Goal: Task Accomplishment & Management: Manage account settings

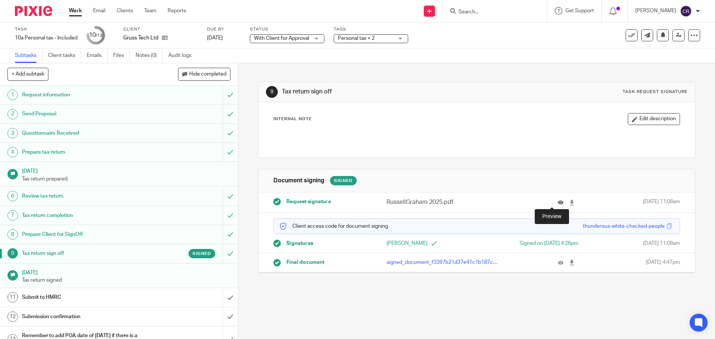
click at [558, 200] on icon at bounding box center [561, 203] width 6 height 6
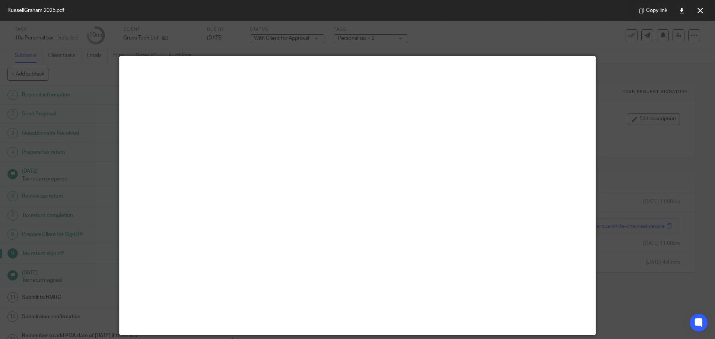
click at [703, 7] on button at bounding box center [700, 10] width 15 height 15
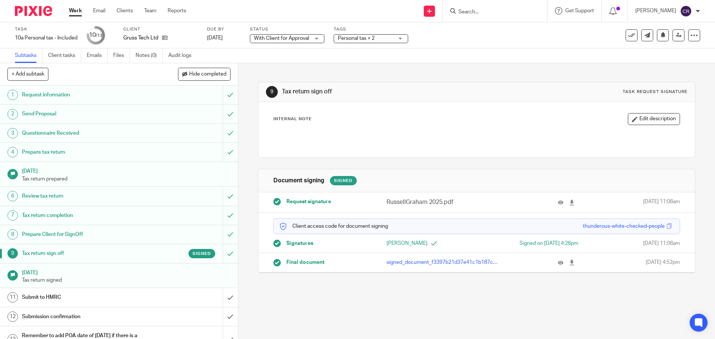
click at [369, 36] on span "Personal tax + 2" at bounding box center [356, 38] width 37 height 5
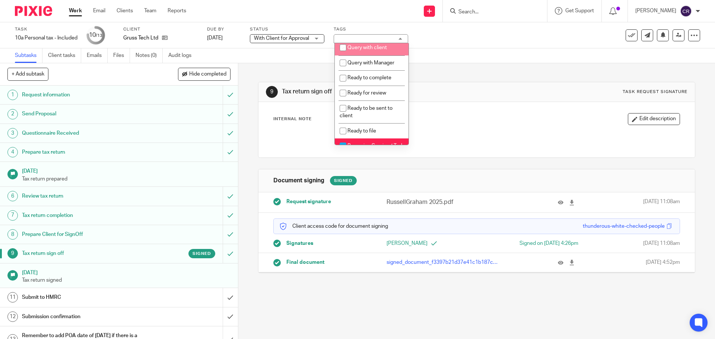
scroll to position [261, 0]
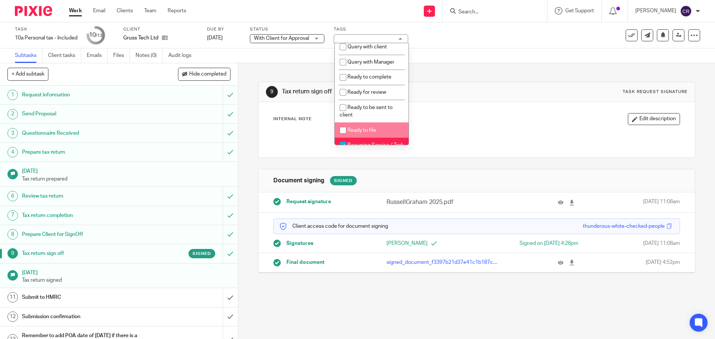
click at [371, 135] on li "Ready to file" at bounding box center [372, 130] width 74 height 15
checkbox input "true"
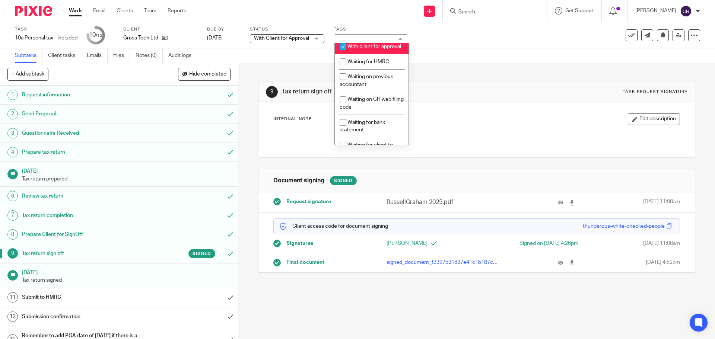
scroll to position [447, 0]
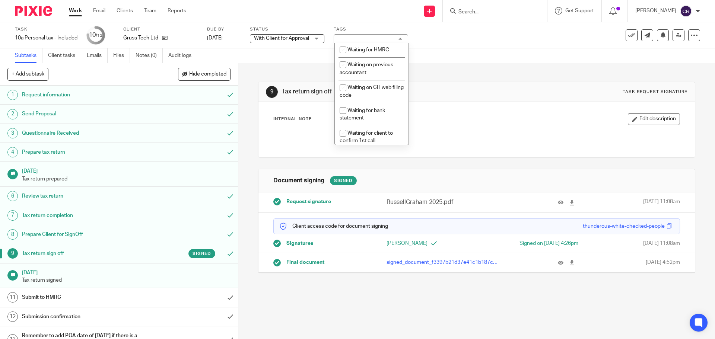
click at [368, 42] on li "With client for approval" at bounding box center [372, 34] width 74 height 15
checkbox input "false"
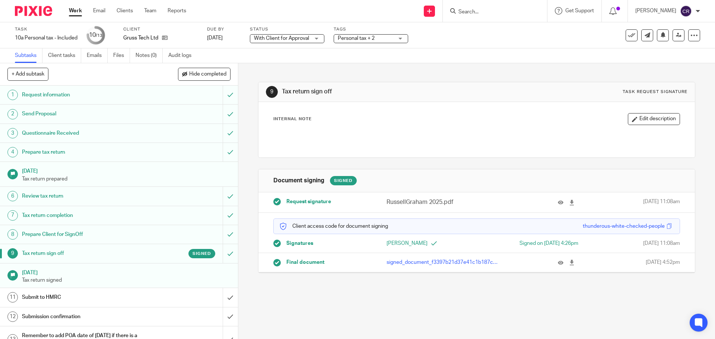
click at [479, 98] on div "9 Tax return sign off Task request signature" at bounding box center [477, 92] width 436 height 20
click at [163, 38] on icon at bounding box center [165, 38] width 6 height 6
click at [375, 41] on span "Personal tax + 2" at bounding box center [366, 39] width 56 height 8
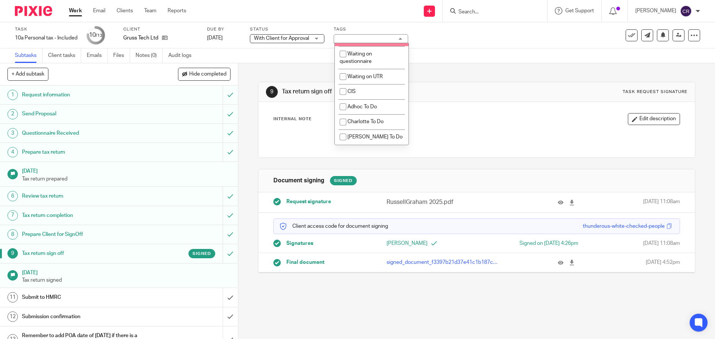
scroll to position [671, 0]
drag, startPoint x: 537, startPoint y: 135, endPoint x: 124, endPoint y: 7, distance: 431.9
click at [535, 135] on p at bounding box center [477, 136] width 406 height 7
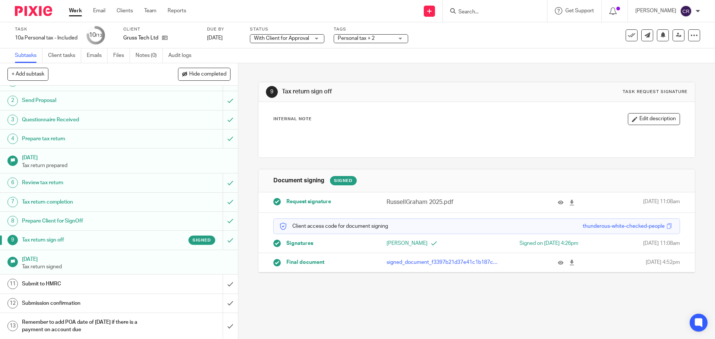
scroll to position [14, 0]
click at [147, 52] on link "Notes (0)" at bounding box center [149, 55] width 27 height 15
click at [223, 282] on input "submit" at bounding box center [119, 283] width 238 height 19
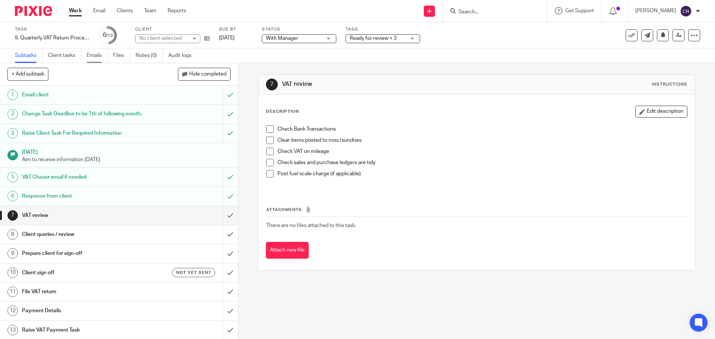
click at [92, 54] on link "Emails" at bounding box center [97, 55] width 21 height 15
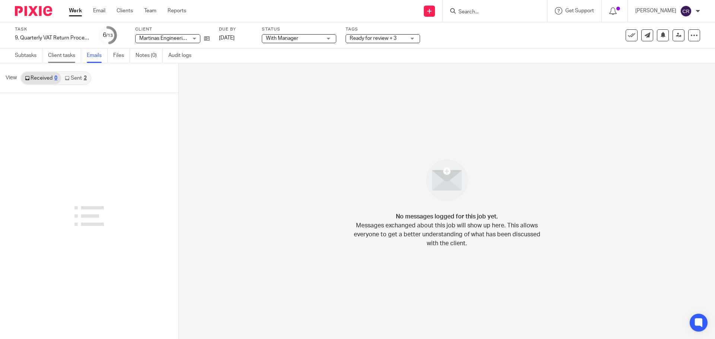
click at [63, 57] on link "Client tasks" at bounding box center [64, 55] width 33 height 15
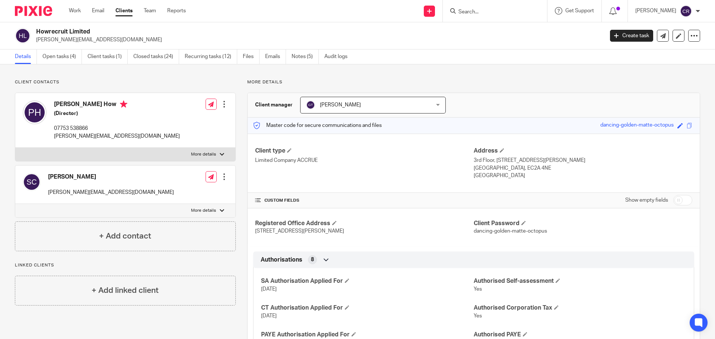
scroll to position [484, 0]
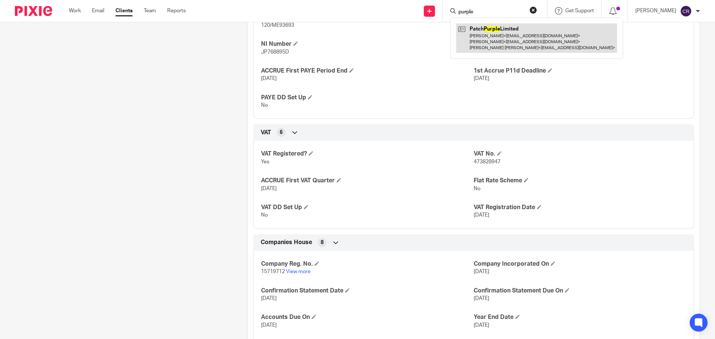
type input "purple"
click at [500, 41] on link at bounding box center [536, 37] width 161 height 29
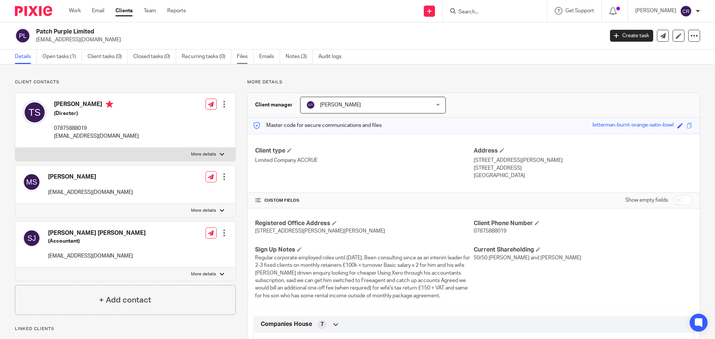
click at [246, 54] on link "Files" at bounding box center [245, 57] width 17 height 15
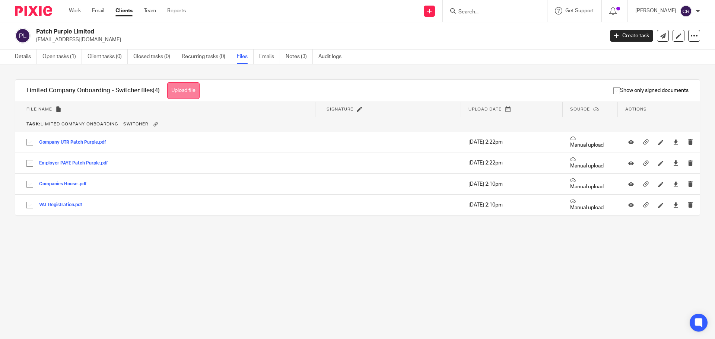
click at [177, 84] on button "Upload file" at bounding box center [183, 90] width 32 height 17
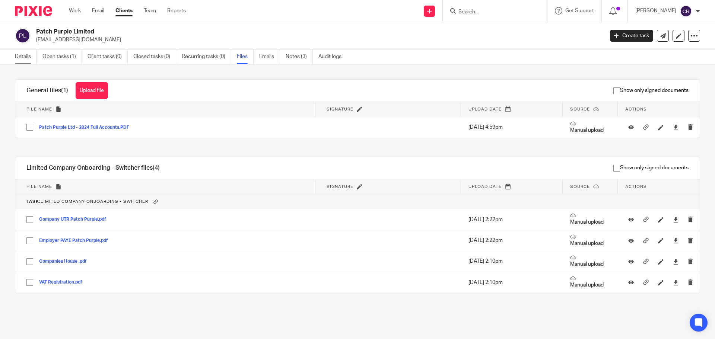
click at [27, 57] on link "Details" at bounding box center [26, 57] width 22 height 15
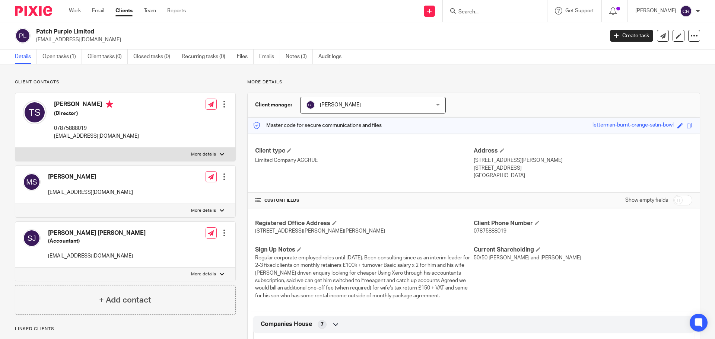
click at [675, 200] on input "checkbox" at bounding box center [683, 200] width 19 height 10
checkbox input "true"
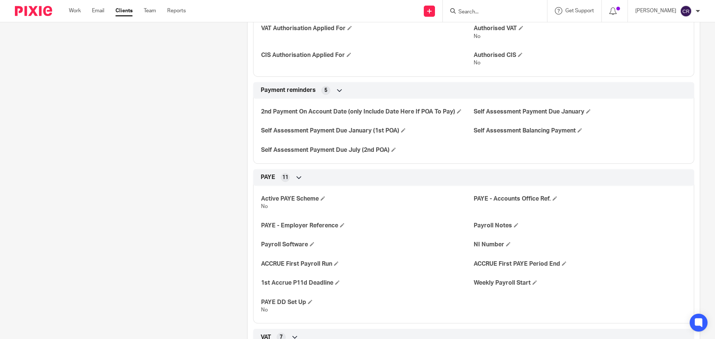
scroll to position [484, 0]
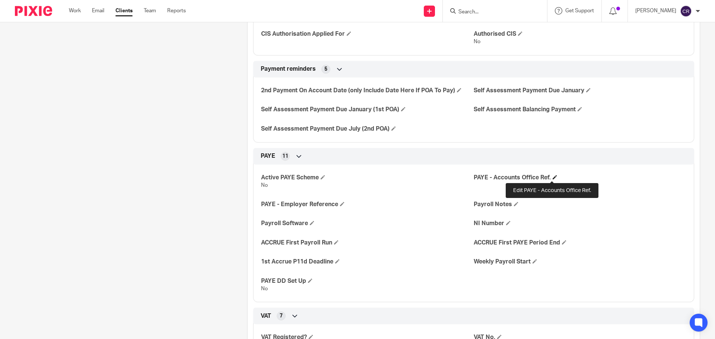
click at [553, 177] on span at bounding box center [555, 177] width 4 height 4
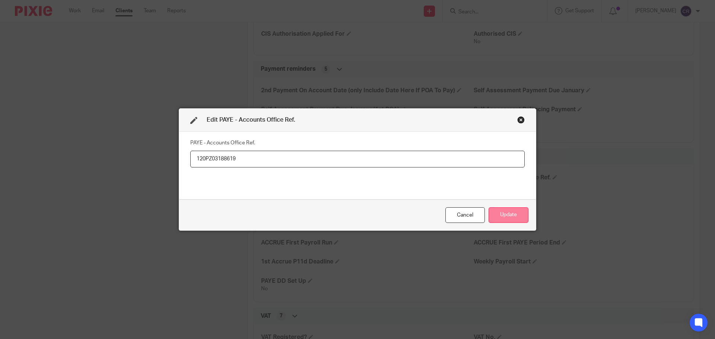
type input "120PZ03188619"
click at [515, 215] on button "Update" at bounding box center [509, 216] width 40 height 16
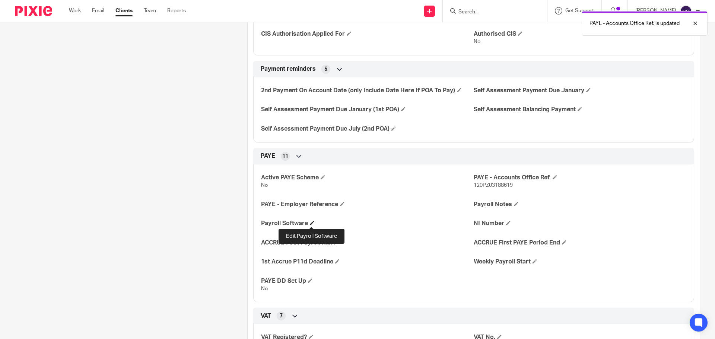
click at [311, 223] on span at bounding box center [312, 223] width 4 height 4
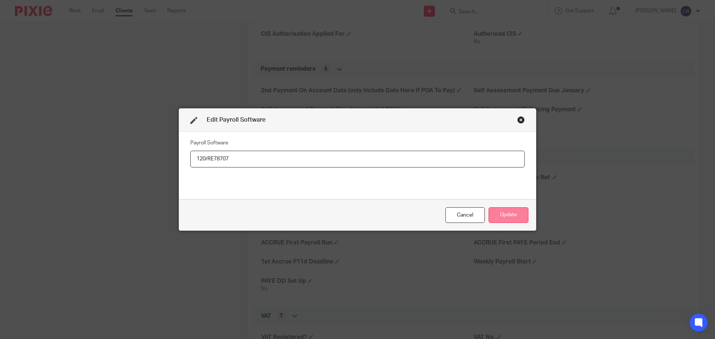
type input "120/RE78707"
click at [515, 213] on button "Update" at bounding box center [509, 216] width 40 height 16
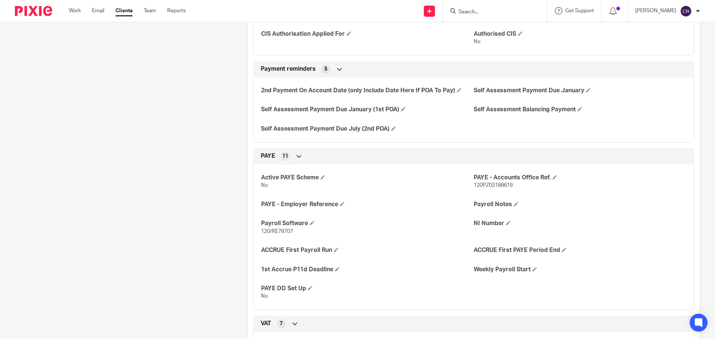
click at [288, 230] on span "120/RE78707" at bounding box center [277, 231] width 32 height 5
copy p "120/RE78707"
click at [337, 205] on h4 "PAYE - Employer Reference" at bounding box center [367, 205] width 213 height 8
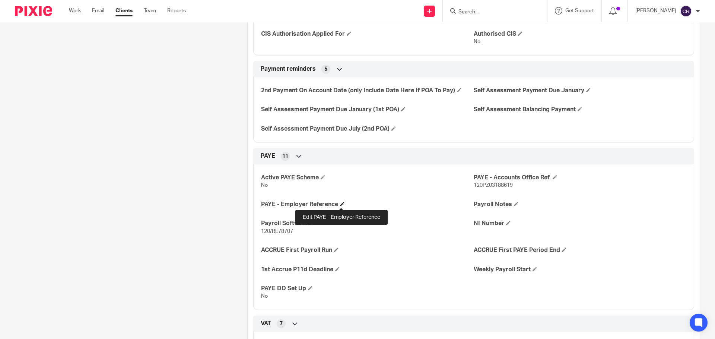
click at [340, 205] on span at bounding box center [342, 204] width 4 height 4
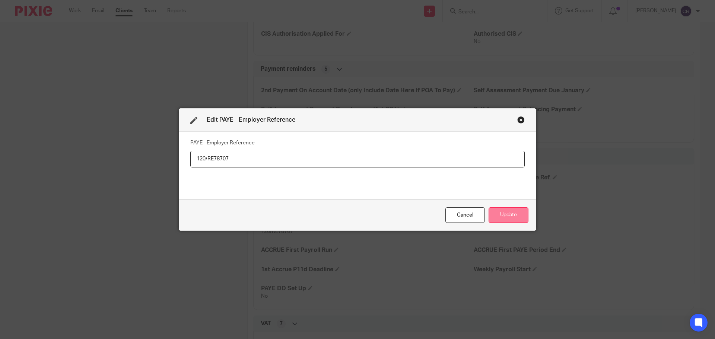
type input "120/RE78707"
click at [517, 219] on button "Update" at bounding box center [509, 216] width 40 height 16
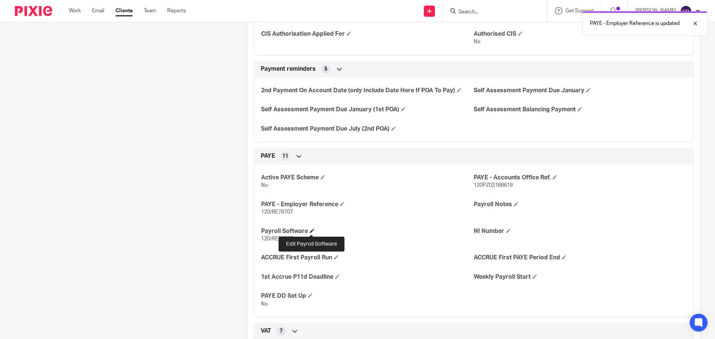
click at [311, 230] on span at bounding box center [312, 231] width 4 height 4
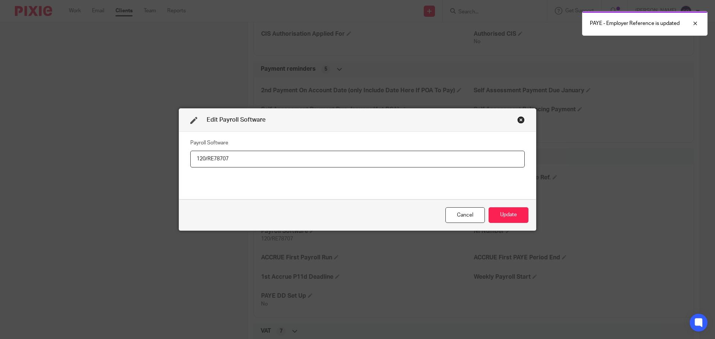
drag, startPoint x: 132, startPoint y: 156, endPoint x: 22, endPoint y: 148, distance: 109.9
click at [17, 148] on div "Edit Payroll Software Payroll Software 120/RE78707 Cancel Update" at bounding box center [357, 169] width 715 height 339
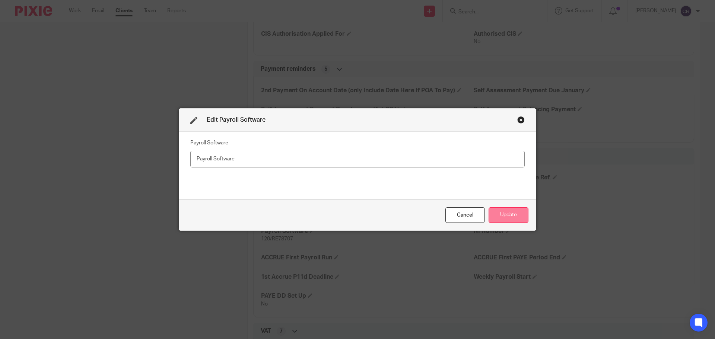
click at [507, 213] on button "Update" at bounding box center [509, 216] width 40 height 16
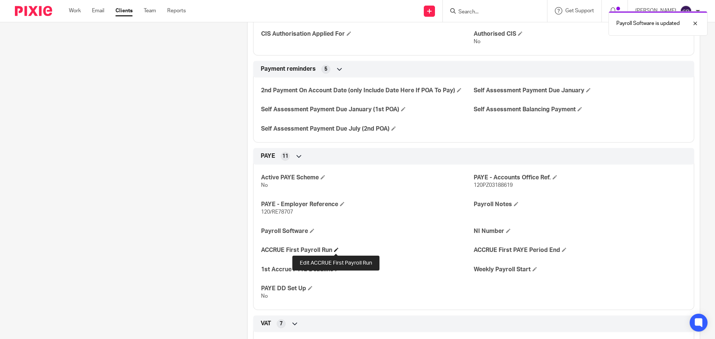
click at [336, 250] on span at bounding box center [336, 250] width 4 height 4
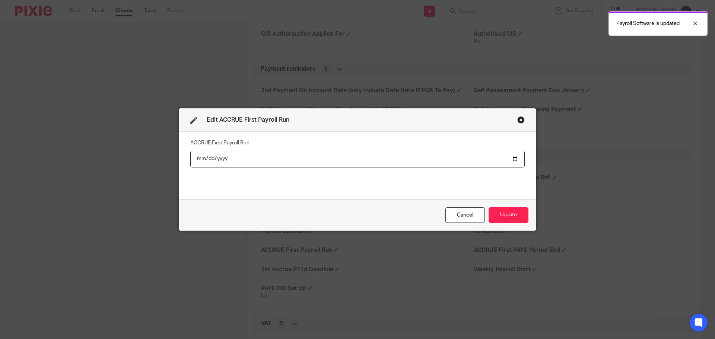
click at [513, 157] on input "date" at bounding box center [357, 159] width 335 height 17
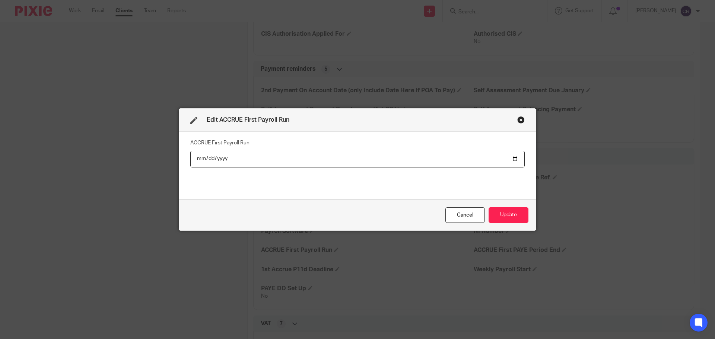
type input "2025-09-26"
click at [506, 215] on button "Update" at bounding box center [509, 216] width 40 height 16
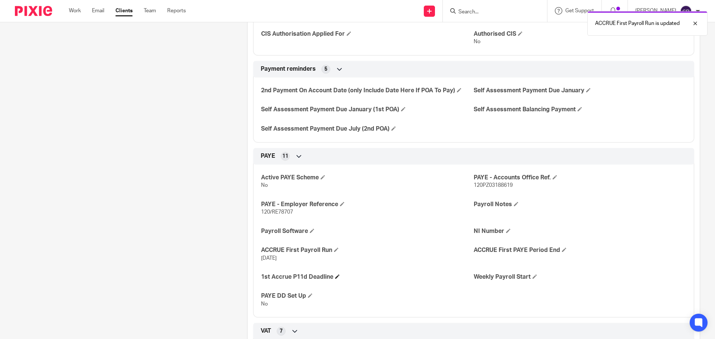
click at [340, 277] on h4 "1st Accrue P11d Deadline" at bounding box center [367, 277] width 213 height 8
click at [338, 276] on span at bounding box center [337, 277] width 4 height 4
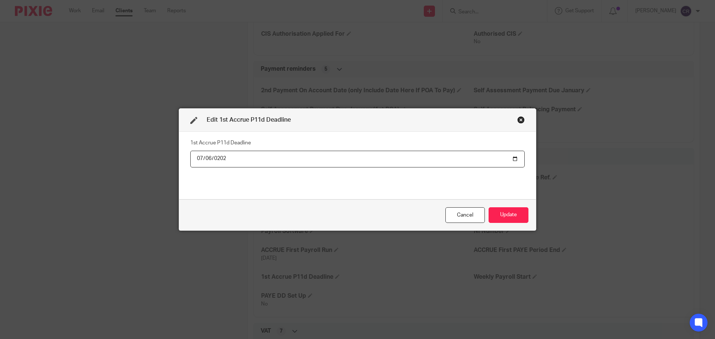
type input "2026-07-06"
click at [489, 208] on button "Update" at bounding box center [509, 216] width 40 height 16
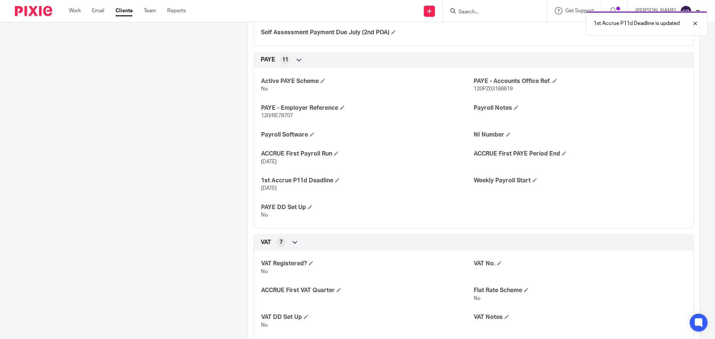
scroll to position [633, 0]
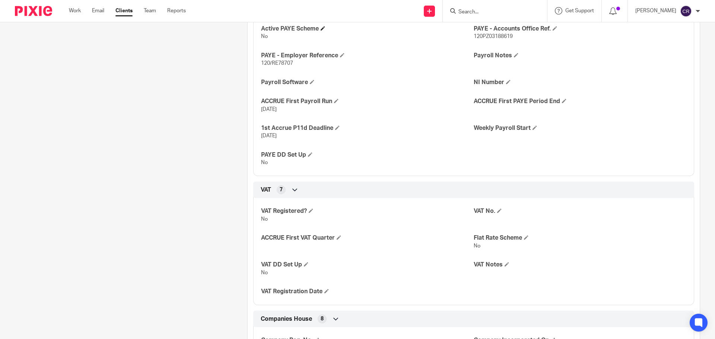
click at [320, 28] on h4 "Active PAYE Scheme" at bounding box center [367, 29] width 213 height 8
click at [326, 28] on h4 "Active PAYE Scheme" at bounding box center [367, 29] width 213 height 8
click at [326, 30] on h4 "Active PAYE Scheme" at bounding box center [367, 29] width 213 height 8
click at [321, 29] on span at bounding box center [323, 28] width 4 height 4
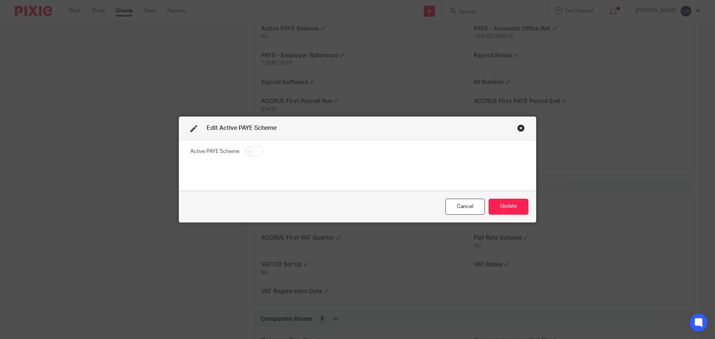
click at [249, 149] on input "checkbox" at bounding box center [254, 151] width 19 height 10
checkbox input "true"
click at [508, 204] on button "Update" at bounding box center [509, 207] width 40 height 16
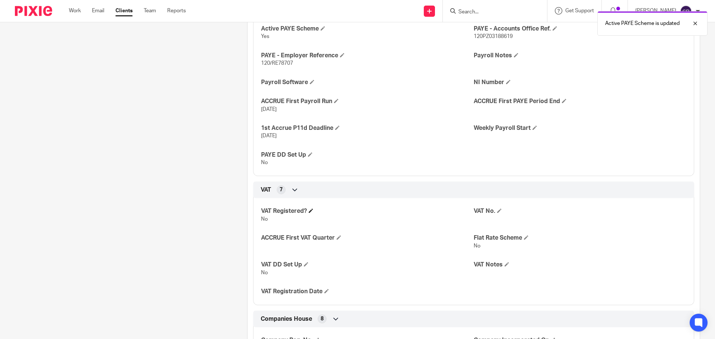
click at [313, 212] on h4 "VAT Registered?" at bounding box center [367, 212] width 213 height 8
click at [310, 210] on span at bounding box center [311, 211] width 4 height 4
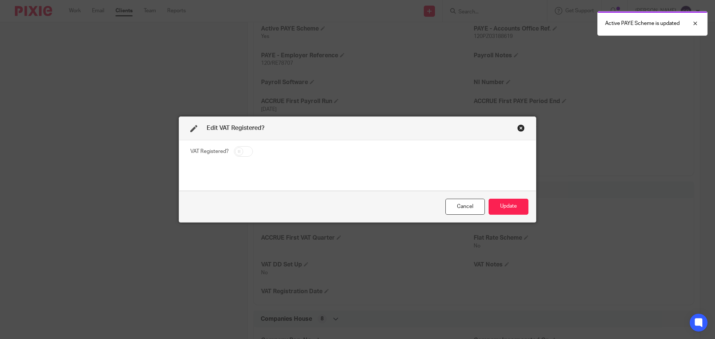
click at [247, 149] on input "checkbox" at bounding box center [243, 151] width 19 height 10
checkbox input "true"
click at [518, 207] on button "Update" at bounding box center [509, 207] width 40 height 16
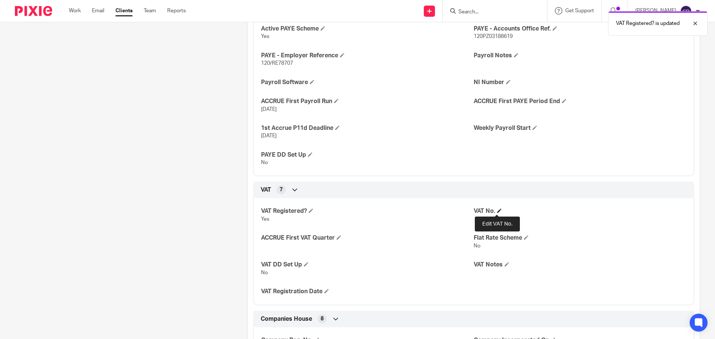
click at [499, 212] on span at bounding box center [499, 211] width 4 height 4
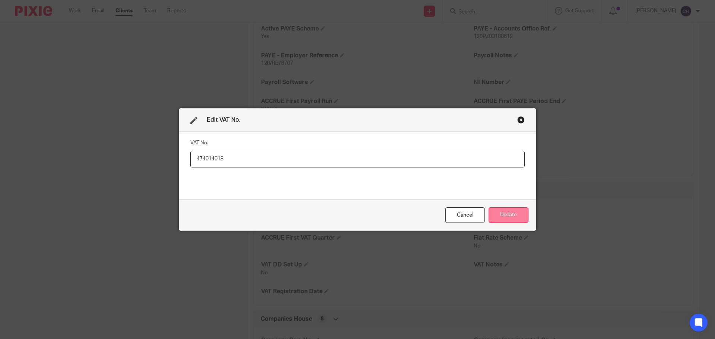
type input "474014018"
click at [509, 216] on button "Update" at bounding box center [509, 216] width 40 height 16
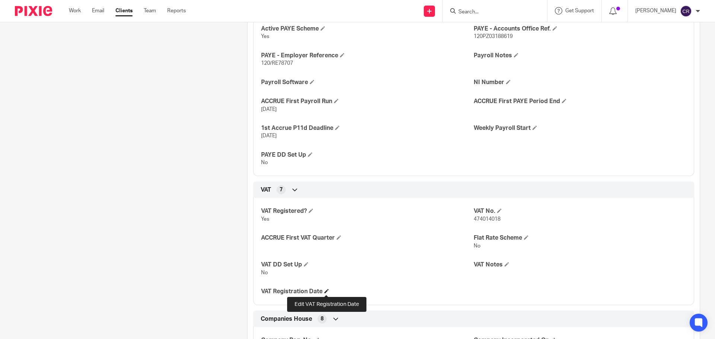
click at [326, 292] on span at bounding box center [327, 291] width 4 height 4
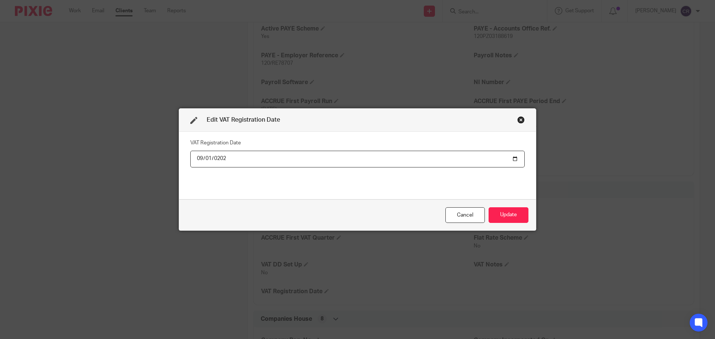
type input "2024-09-01"
click at [513, 217] on button "Update" at bounding box center [509, 216] width 40 height 16
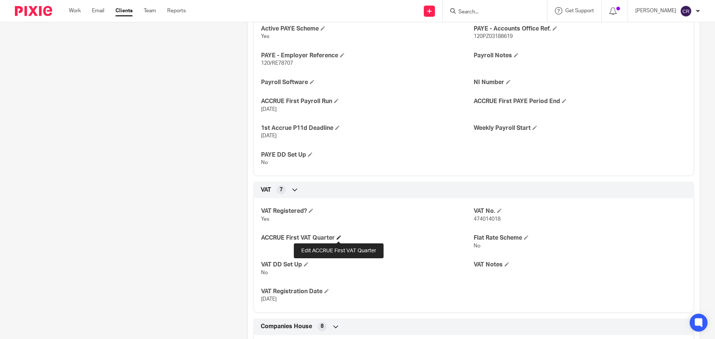
click at [341, 239] on span at bounding box center [339, 237] width 4 height 4
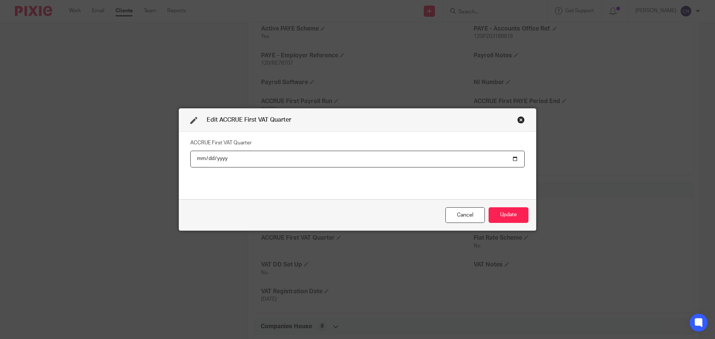
click at [515, 158] on input "date" at bounding box center [357, 159] width 335 height 17
type input "2025-10-31"
click at [518, 219] on button "Update" at bounding box center [509, 216] width 40 height 16
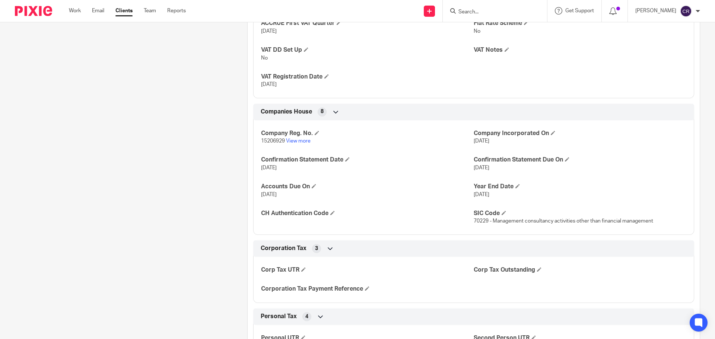
scroll to position [857, 0]
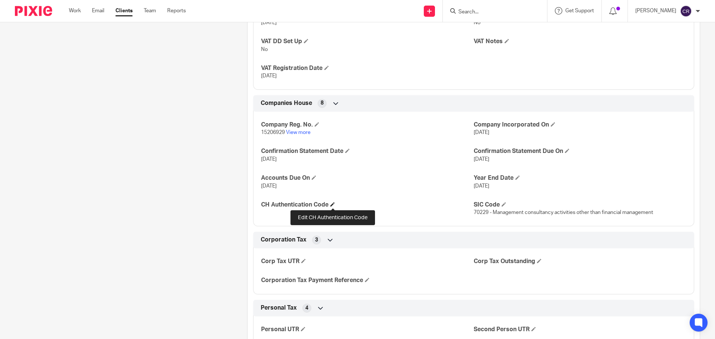
click at [333, 206] on span at bounding box center [332, 204] width 4 height 4
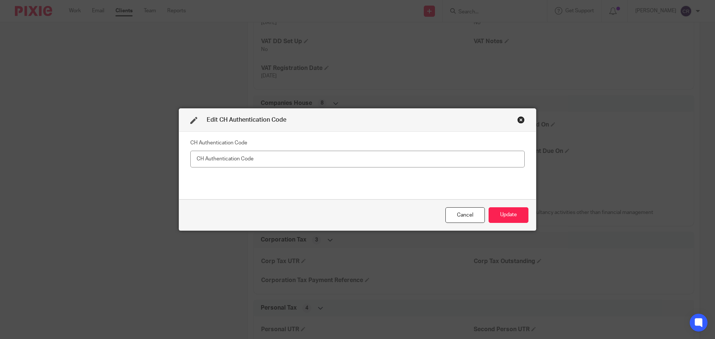
type input "u"
type input "UQBLQA"
click at [514, 214] on button "Update" at bounding box center [509, 216] width 40 height 16
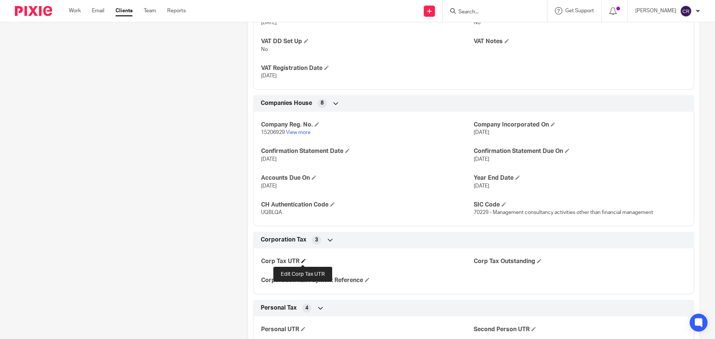
click at [304, 259] on span at bounding box center [303, 261] width 4 height 4
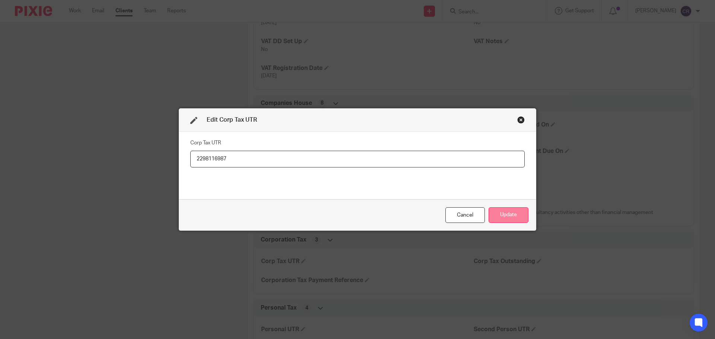
type input "2298116987"
click at [512, 212] on button "Update" at bounding box center [509, 216] width 40 height 16
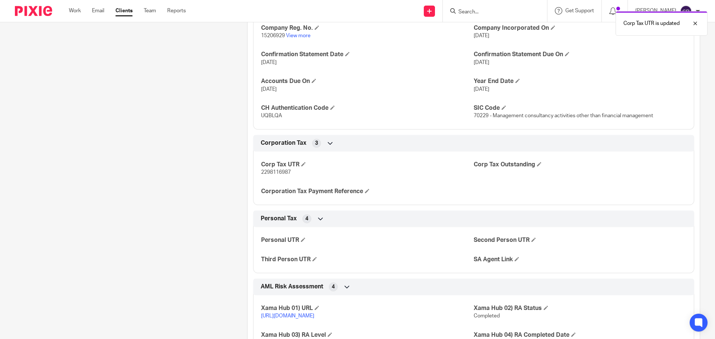
scroll to position [1080, 0]
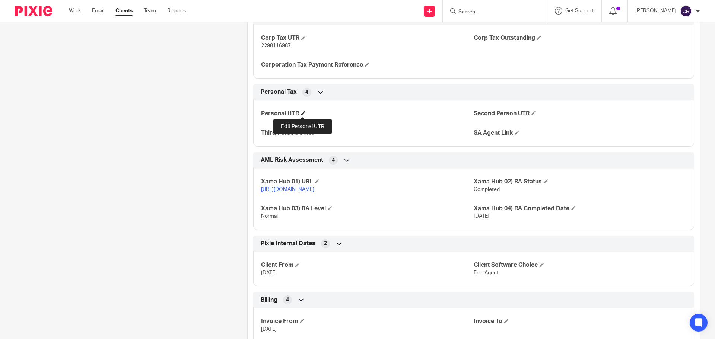
click at [304, 113] on span at bounding box center [303, 113] width 4 height 4
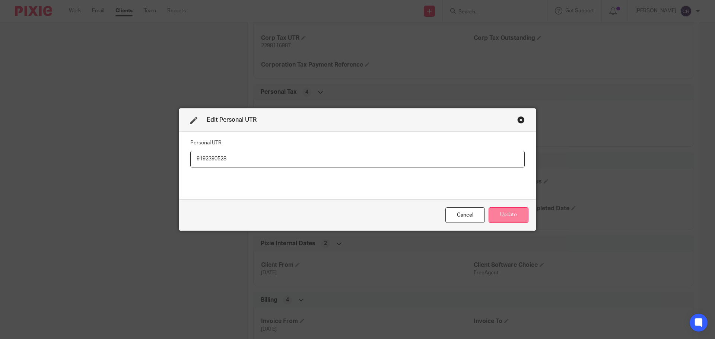
type input "9192390528"
click at [507, 212] on button "Update" at bounding box center [509, 216] width 40 height 16
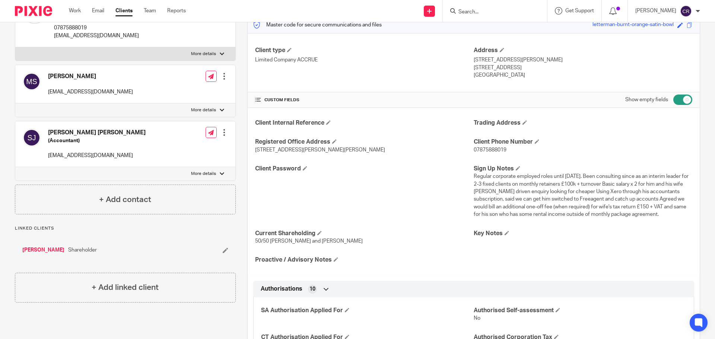
scroll to position [0, 0]
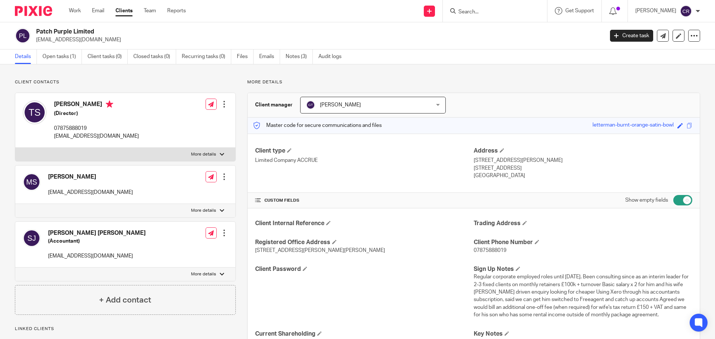
click at [119, 152] on label "More details" at bounding box center [125, 154] width 220 height 13
click at [15, 148] on input "More details" at bounding box center [15, 148] width 0 height 0
checkbox input "true"
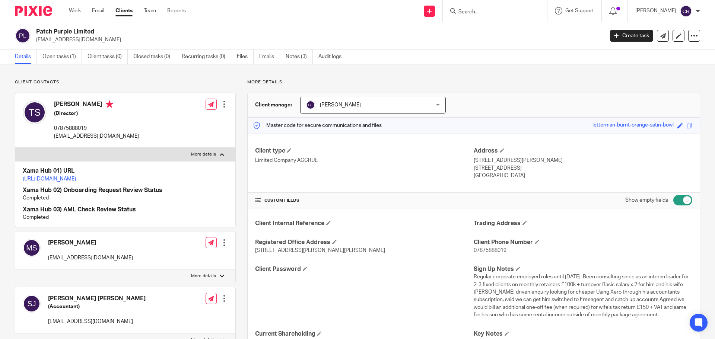
click at [221, 102] on div at bounding box center [224, 104] width 7 height 7
click at [185, 118] on link "Edit contact" at bounding box center [189, 121] width 71 height 11
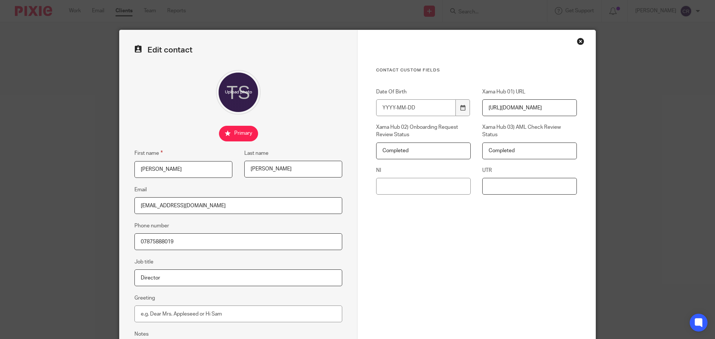
click at [498, 189] on input "UTR" at bounding box center [529, 186] width 95 height 17
paste input "9192390528"
type input "9192390528"
click at [441, 183] on input "NI" at bounding box center [423, 186] width 95 height 17
paste input "SP 42 21 86 C"
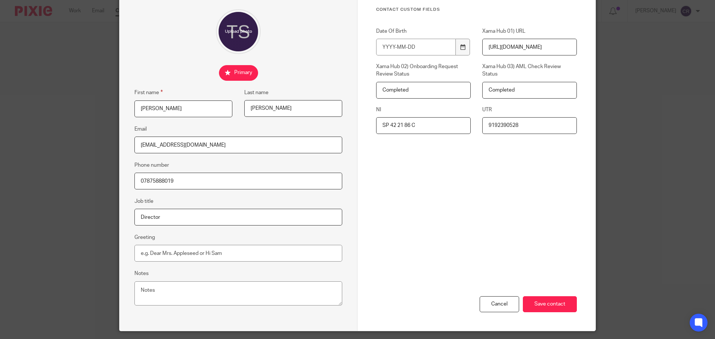
scroll to position [83, 0]
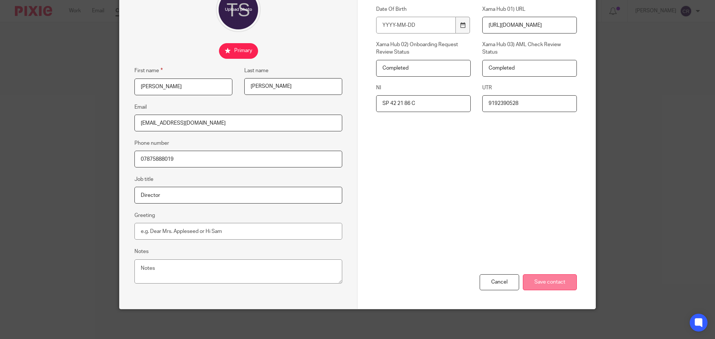
type input "SP 42 21 86 C"
click at [553, 284] on input "Save contact" at bounding box center [550, 283] width 54 height 16
click at [567, 284] on input "Save contact" at bounding box center [550, 283] width 54 height 16
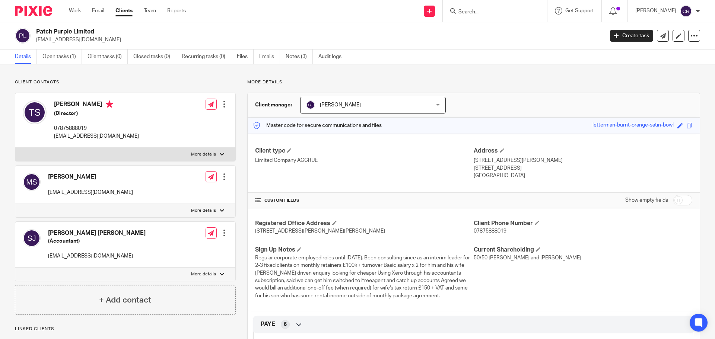
drag, startPoint x: 77, startPoint y: 104, endPoint x: 54, endPoint y: 103, distance: 23.1
click at [54, 103] on h4 "[PERSON_NAME]" at bounding box center [96, 105] width 85 height 9
copy h4 "[PERSON_NAME]"
click at [109, 105] on h4 "[PERSON_NAME]" at bounding box center [96, 105] width 85 height 9
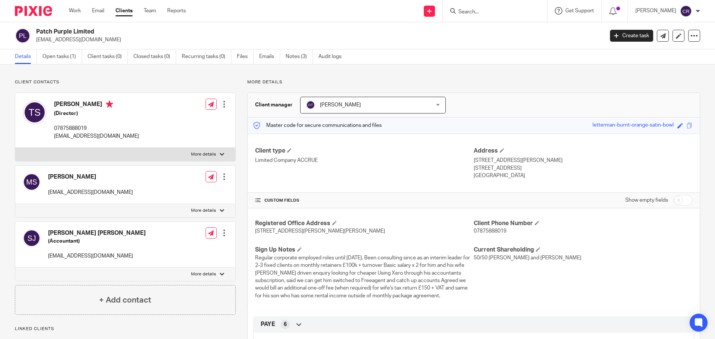
copy h4 "[PERSON_NAME]"
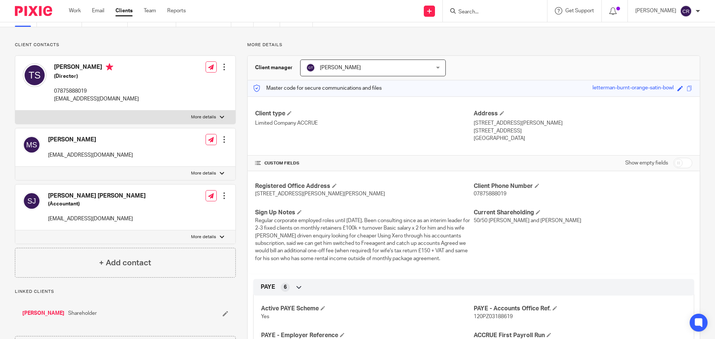
drag, startPoint x: 677, startPoint y: 161, endPoint x: 668, endPoint y: 166, distance: 10.2
click at [677, 161] on input "checkbox" at bounding box center [683, 163] width 19 height 10
checkbox input "true"
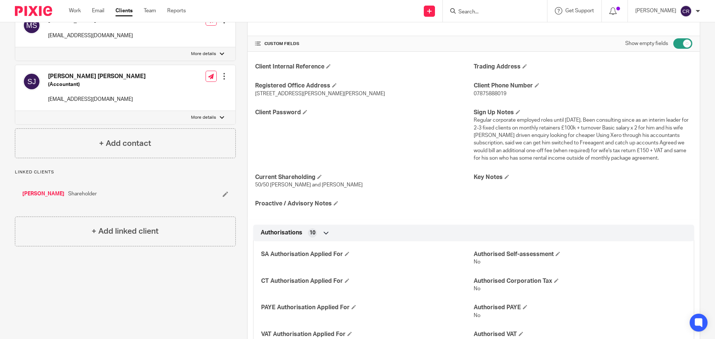
scroll to position [261, 0]
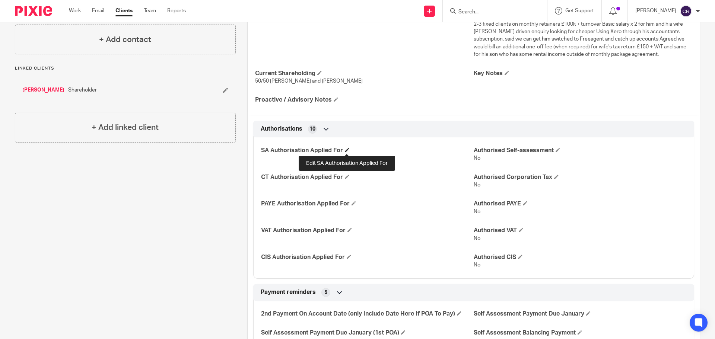
click at [348, 148] on span at bounding box center [347, 150] width 4 height 4
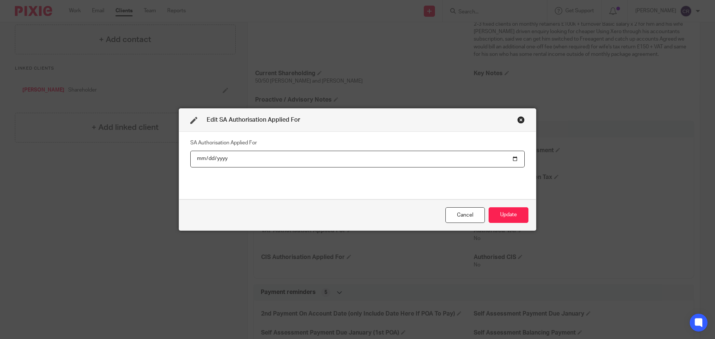
click at [515, 158] on input "date" at bounding box center [357, 159] width 335 height 17
type input "2025-09-18"
click at [507, 215] on button "Update" at bounding box center [509, 216] width 40 height 16
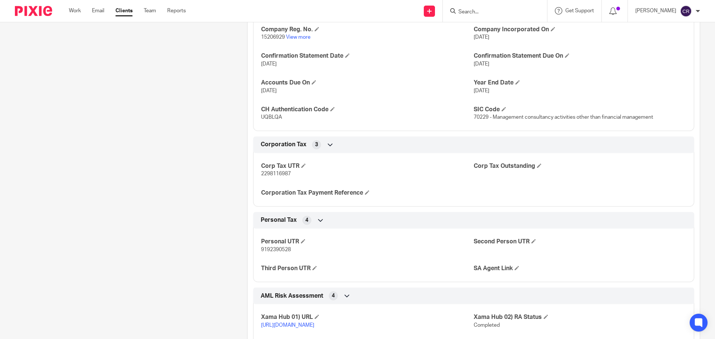
scroll to position [931, 0]
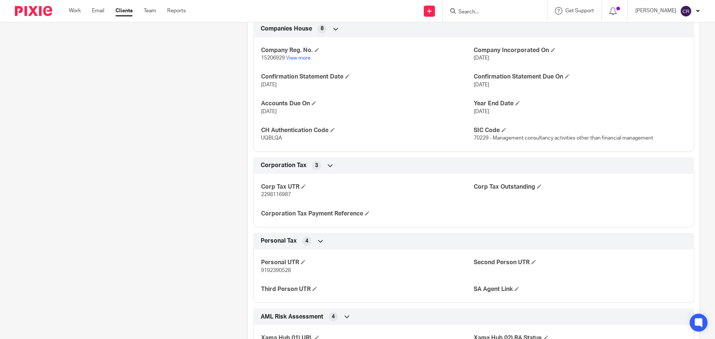
click at [266, 194] on span "2298116987" at bounding box center [276, 194] width 30 height 5
copy span "2298116987"
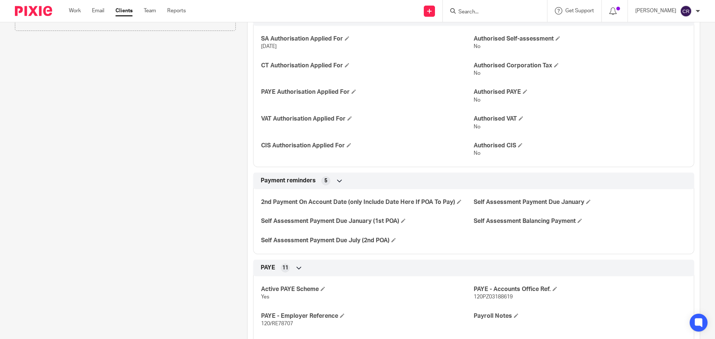
scroll to position [0, 0]
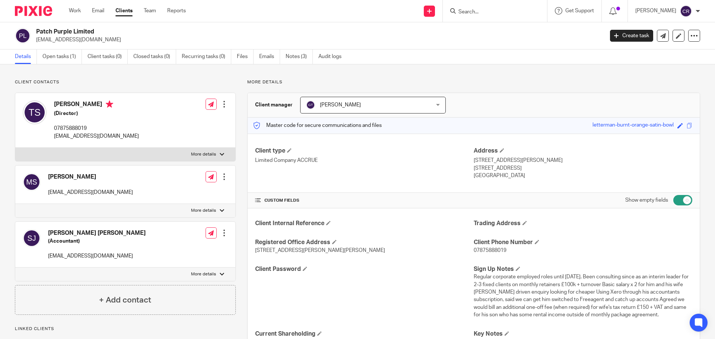
drag, startPoint x: 422, startPoint y: 253, endPoint x: 377, endPoint y: 251, distance: 45.5
click at [377, 251] on p "48 Legge Lane, West Malling, Kent, United Kingdom, ME19 5JH" at bounding box center [364, 250] width 219 height 7
copy span "ME19 5JH"
click at [71, 29] on h2 "Patch Purple Limited" at bounding box center [261, 32] width 450 height 8
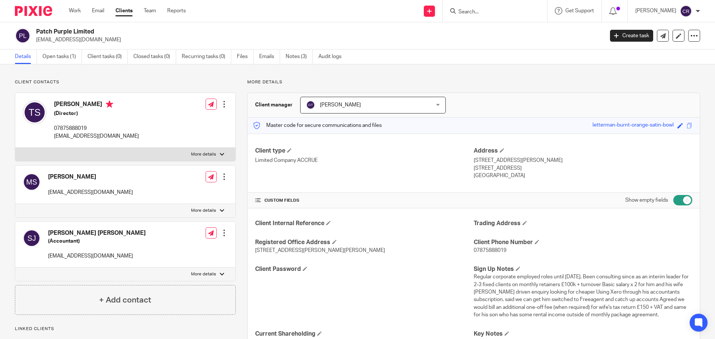
click at [71, 31] on h2 "Patch Purple Limited" at bounding box center [261, 32] width 450 height 8
click at [82, 28] on div "Patch Purple Limited thomasjs@gmail.com Create task Update from Companies House…" at bounding box center [357, 35] width 715 height 27
click at [82, 29] on h2 "Patch Purple Limited" at bounding box center [261, 32] width 450 height 8
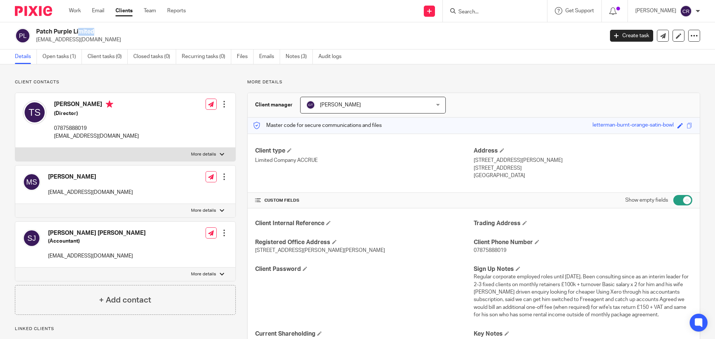
click at [82, 29] on h2 "Patch Purple Limited" at bounding box center [261, 32] width 450 height 8
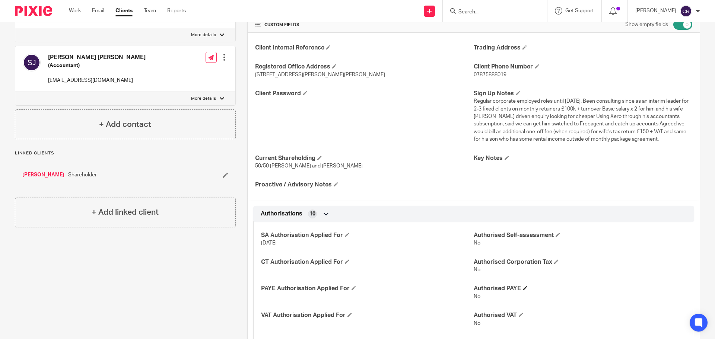
scroll to position [224, 0]
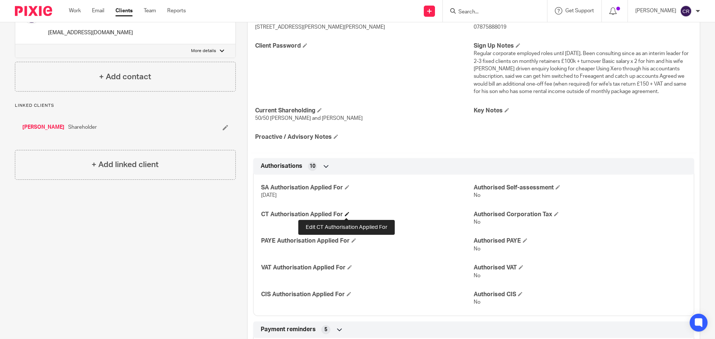
click at [345, 213] on span at bounding box center [347, 214] width 4 height 4
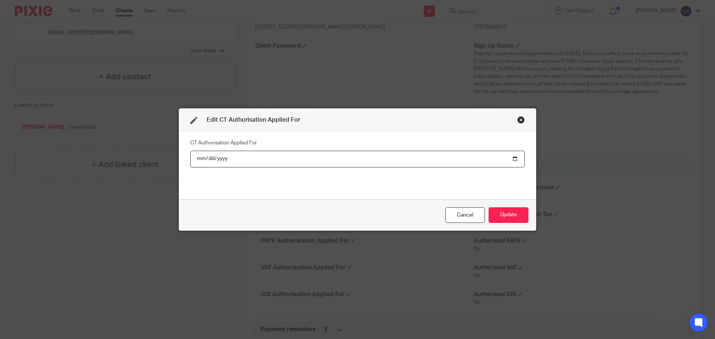
click at [508, 158] on input "date" at bounding box center [357, 159] width 335 height 17
click at [515, 158] on input "date" at bounding box center [357, 159] width 335 height 17
click at [512, 159] on input "date" at bounding box center [357, 159] width 335 height 17
type input "2025-09-18"
click at [507, 213] on button "Update" at bounding box center [509, 216] width 40 height 16
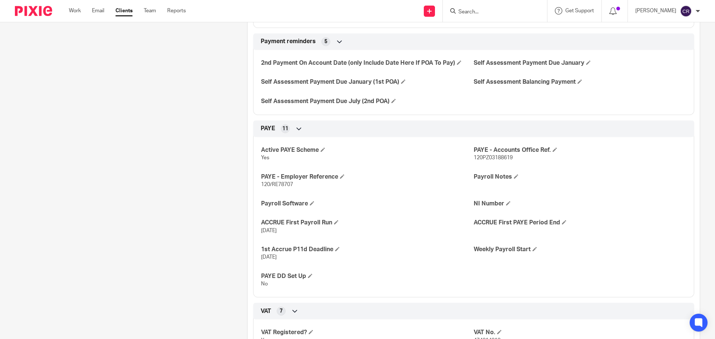
scroll to position [522, 0]
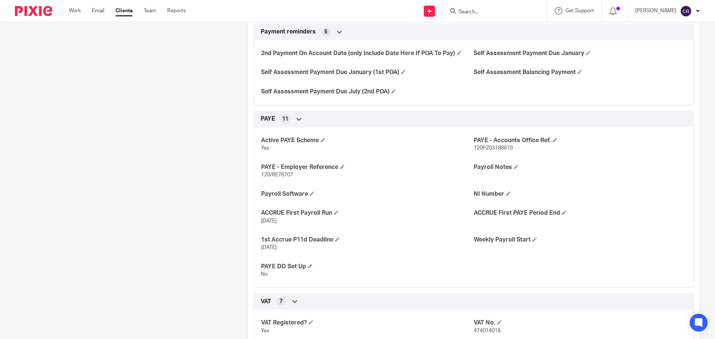
click at [482, 152] on p "120PZ03188619" at bounding box center [580, 148] width 213 height 7
copy span "120PZ03188619"
click at [281, 174] on span "120/RE78707" at bounding box center [277, 175] width 32 height 5
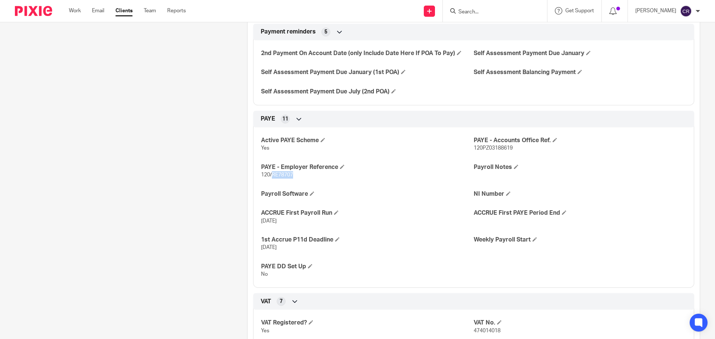
copy span "RE78707"
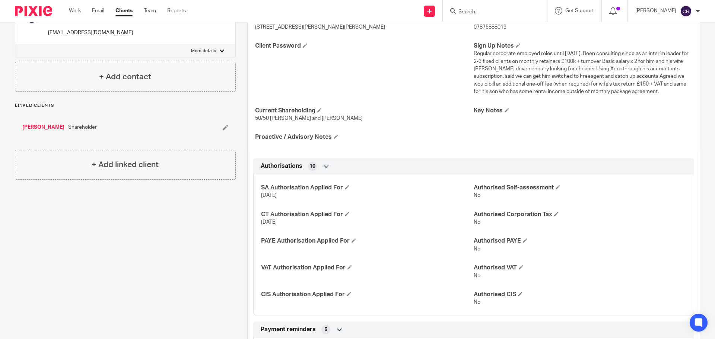
scroll to position [0, 0]
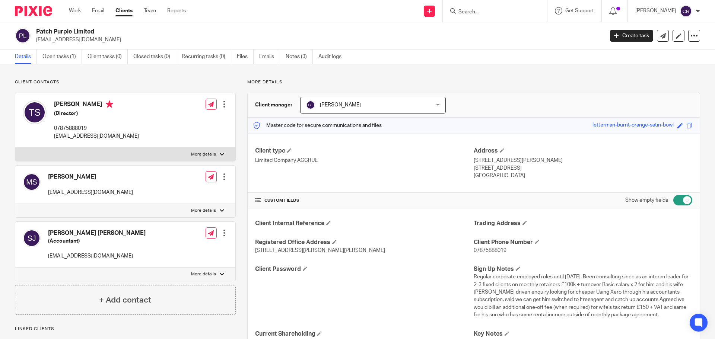
click at [55, 32] on h2 "Patch Purple Limited" at bounding box center [261, 32] width 450 height 8
click at [84, 31] on h2 "Patch Purple Limited" at bounding box center [261, 32] width 450 height 8
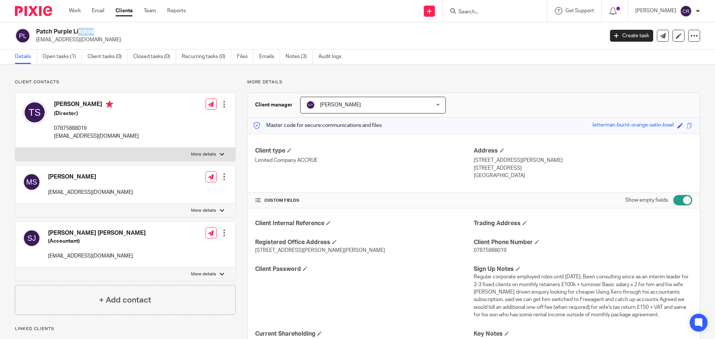
click at [84, 31] on h2 "Patch Purple Limited" at bounding box center [261, 32] width 450 height 8
copy div "Patch Purple Limited"
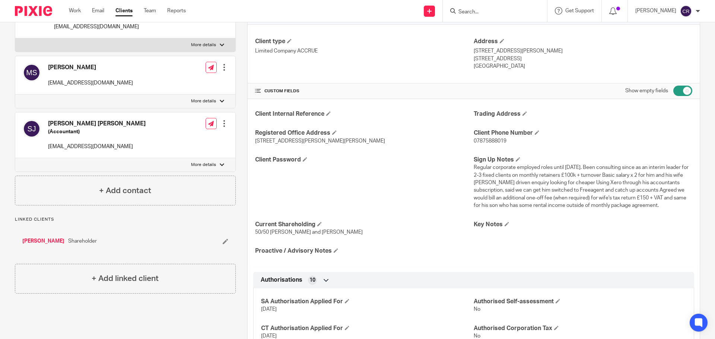
scroll to position [186, 0]
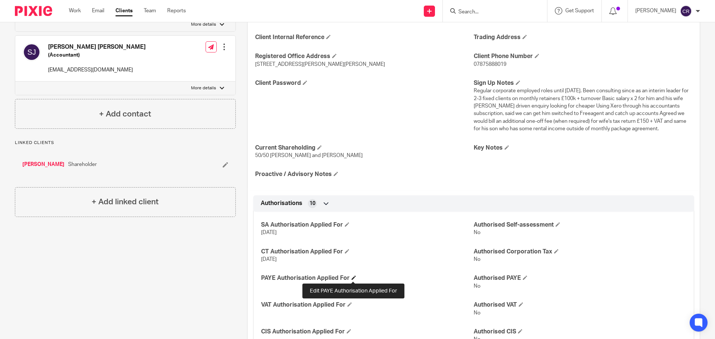
click at [352, 279] on span at bounding box center [354, 278] width 4 height 4
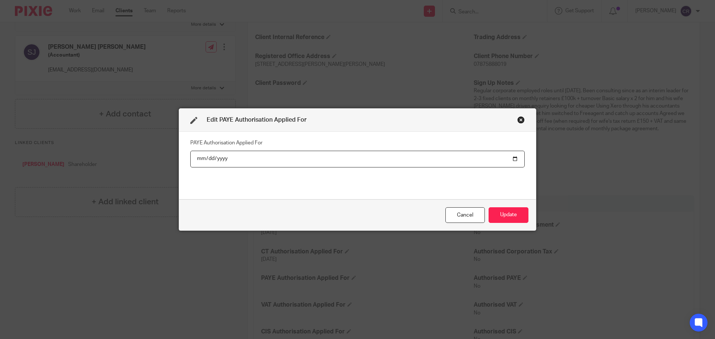
click at [512, 155] on input "date" at bounding box center [357, 159] width 335 height 17
click at [513, 164] on input "date" at bounding box center [357, 159] width 335 height 17
click at [510, 161] on input "date" at bounding box center [357, 159] width 335 height 17
type input "2025-09-18"
click at [519, 212] on button "Update" at bounding box center [509, 216] width 40 height 16
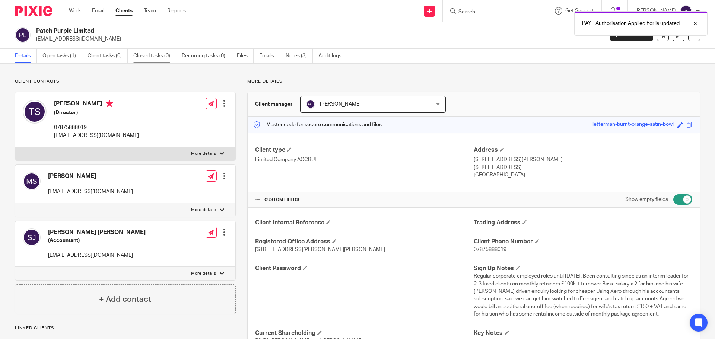
scroll to position [0, 0]
click at [60, 57] on link "Open tasks (1)" at bounding box center [61, 57] width 39 height 15
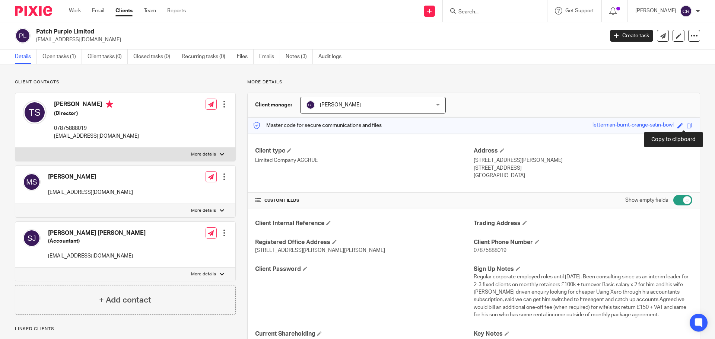
click at [687, 124] on span at bounding box center [690, 126] width 6 height 6
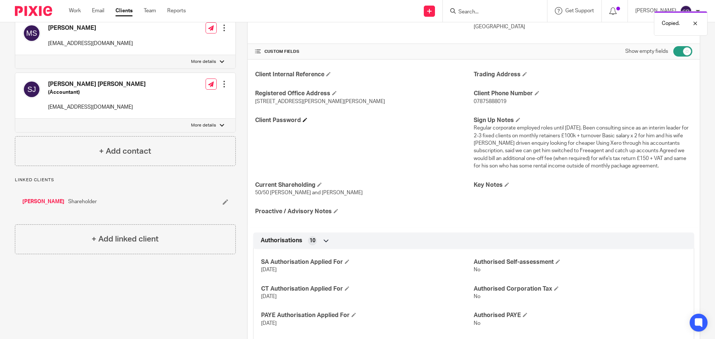
click at [304, 123] on h4 "Client Password" at bounding box center [364, 121] width 219 height 8
click at [303, 121] on span at bounding box center [305, 120] width 4 height 4
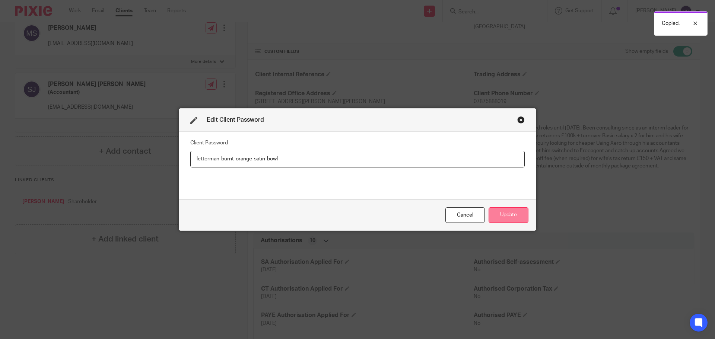
type input "letterman-burnt-orange-satin-bowl"
click at [503, 212] on button "Update" at bounding box center [509, 216] width 40 height 16
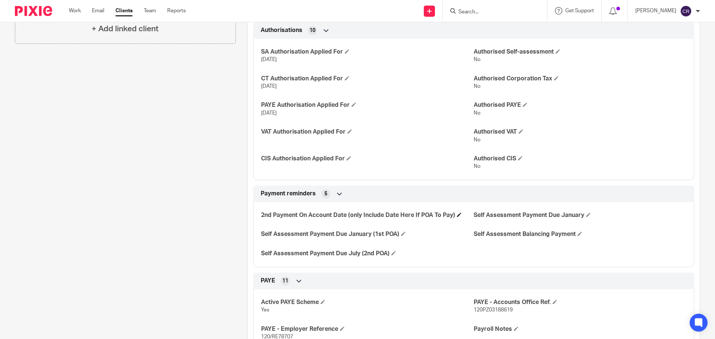
scroll to position [373, 0]
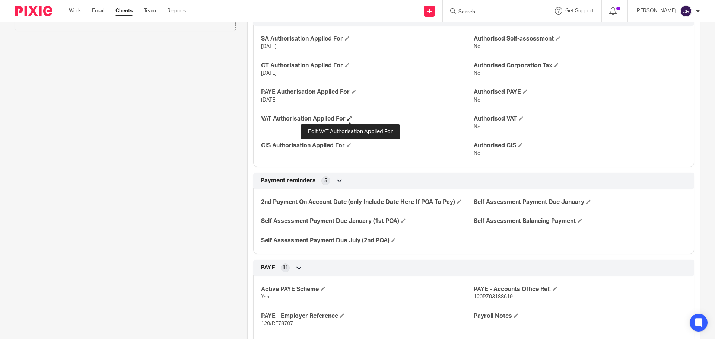
click at [349, 120] on span at bounding box center [350, 118] width 4 height 4
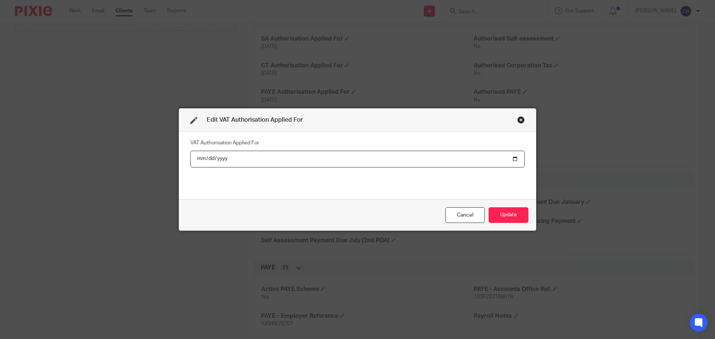
click at [514, 158] on input "date" at bounding box center [357, 159] width 335 height 17
type input "2025-09-18"
click at [516, 215] on button "Update" at bounding box center [509, 216] width 40 height 16
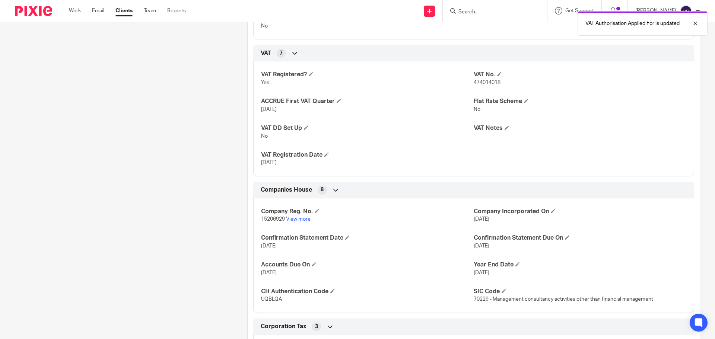
scroll to position [671, 0]
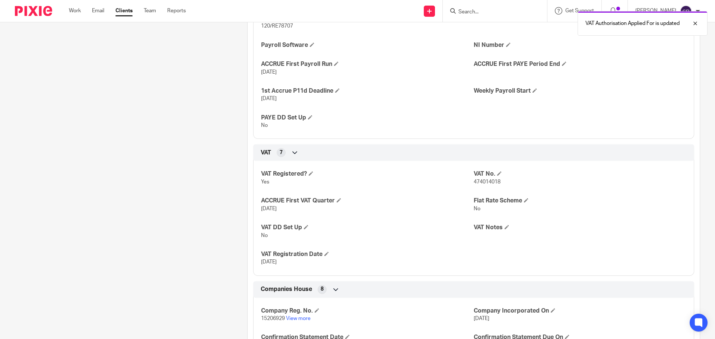
click at [490, 183] on span "474014018" at bounding box center [487, 182] width 27 height 5
copy span "474014018"
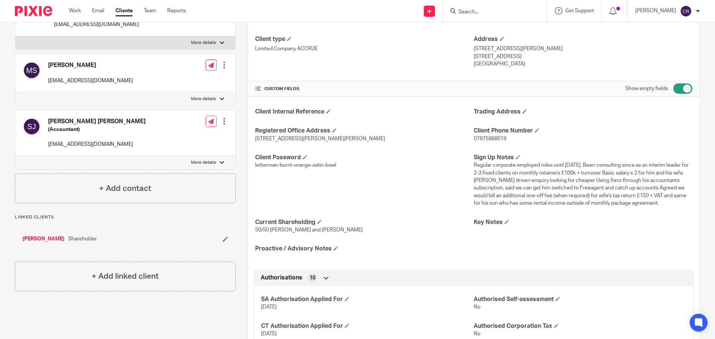
scroll to position [0, 0]
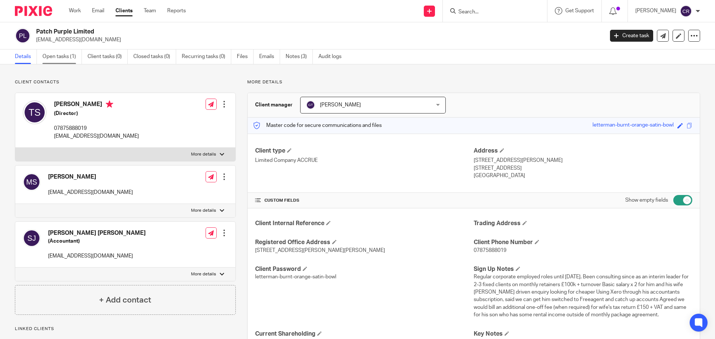
click at [61, 59] on link "Open tasks (1)" at bounding box center [61, 57] width 39 height 15
click at [71, 53] on link "Open tasks (1)" at bounding box center [61, 57] width 39 height 15
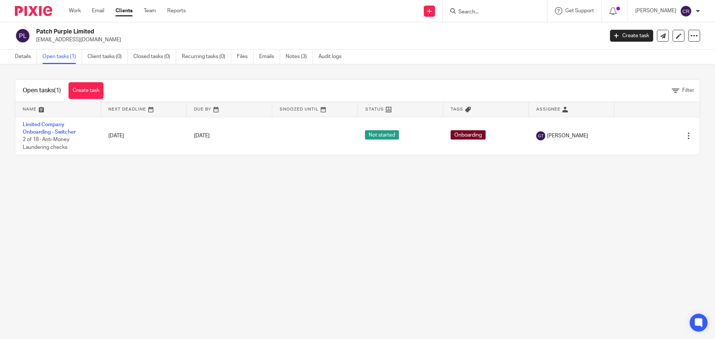
click at [82, 80] on div "Open tasks (1) Create task" at bounding box center [63, 91] width 96 height 22
click at [83, 93] on link "Create task" at bounding box center [86, 90] width 35 height 17
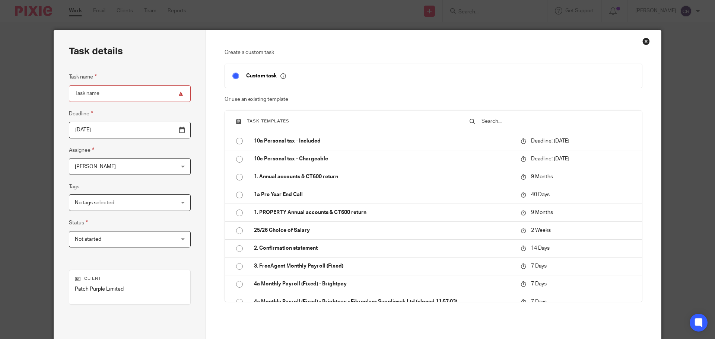
click at [516, 118] on input "text" at bounding box center [558, 121] width 154 height 8
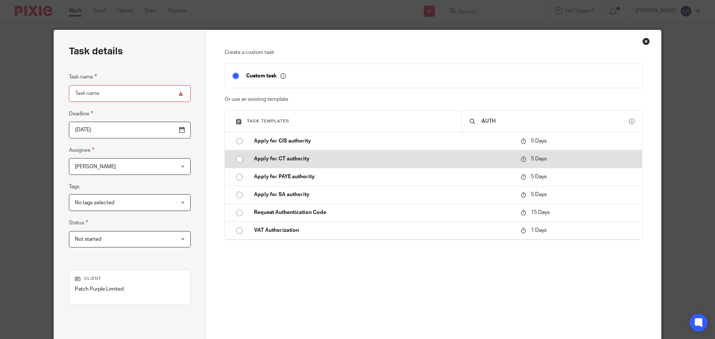
type input "AUTH"
click at [404, 160] on p "Apply for CT authority" at bounding box center [383, 158] width 259 height 7
type input "2025-09-23"
type input "Apply for CT authority"
checkbox input "false"
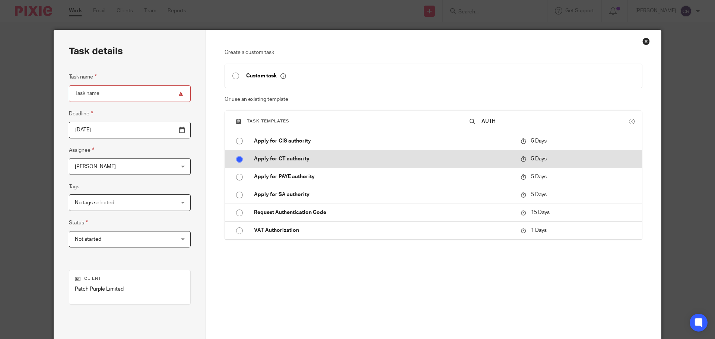
radio input "true"
click at [404, 160] on p "Apply for CT authority" at bounding box center [383, 158] width 259 height 7
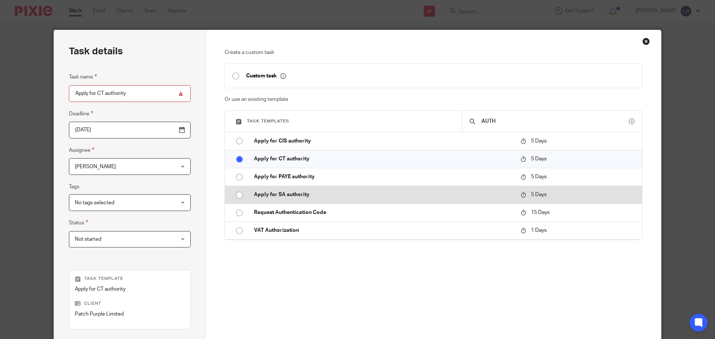
click at [401, 194] on p "Apply for SA authority" at bounding box center [383, 194] width 259 height 7
type input "Apply for SA authority"
radio input "false"
radio input "true"
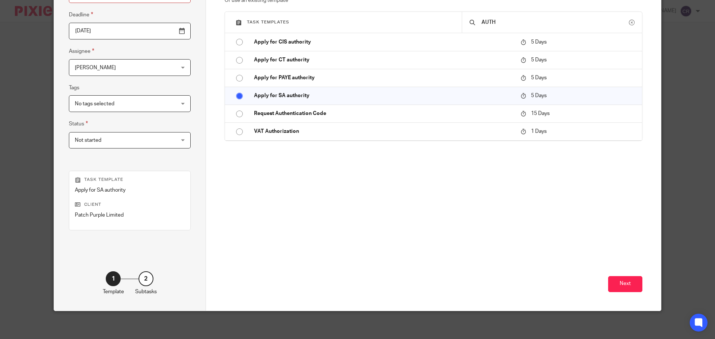
scroll to position [101, 0]
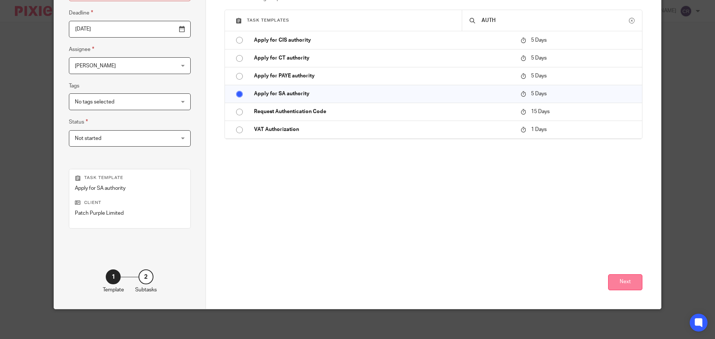
click at [624, 281] on button "Next" at bounding box center [625, 283] width 34 height 16
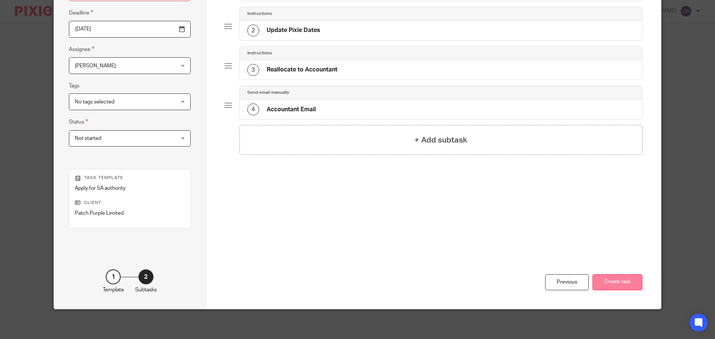
click at [627, 282] on button "Create task" at bounding box center [618, 283] width 50 height 16
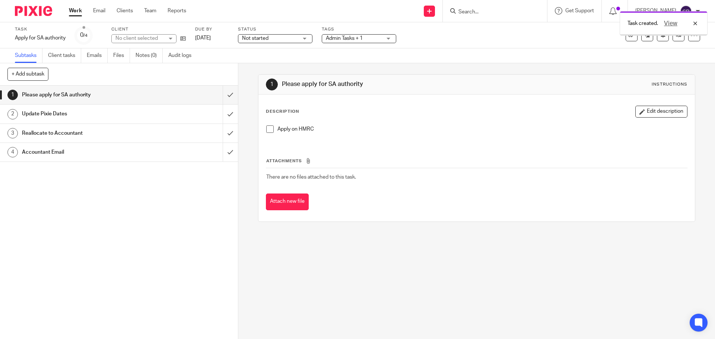
click at [96, 150] on h1 "Accountant Email" at bounding box center [86, 152] width 129 height 11
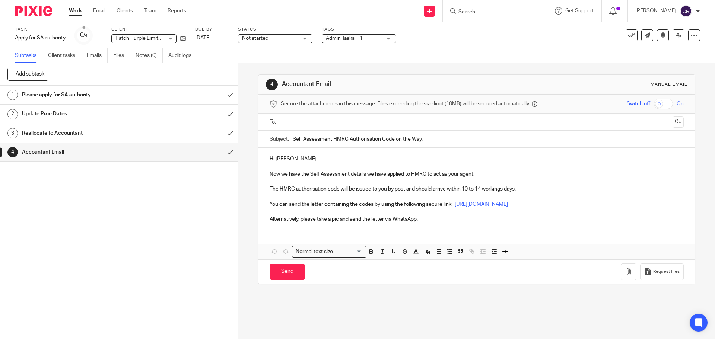
click at [348, 175] on p "Now we have the Self Assessment details we have applied to HMRC to act as your …" at bounding box center [477, 174] width 414 height 7
click at [338, 190] on p "The HMRC authorisation code will be issued to you by post and should arrive wit…" at bounding box center [477, 189] width 414 height 7
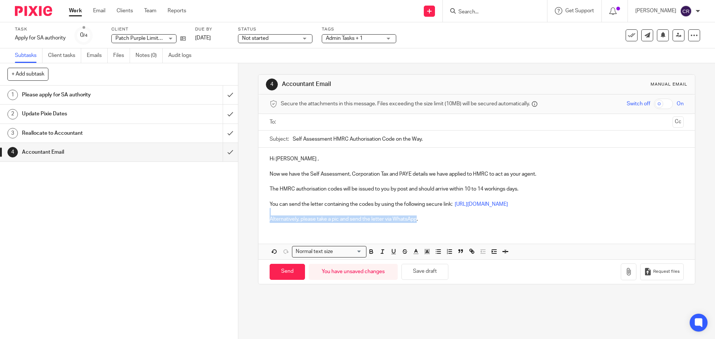
drag, startPoint x: 416, startPoint y: 222, endPoint x: 262, endPoint y: 213, distance: 154.9
click at [262, 213] on div "Hi [PERSON_NAME] , Now we have the Self Assessment, Corporation Tax and PAYE de…" at bounding box center [477, 188] width 436 height 81
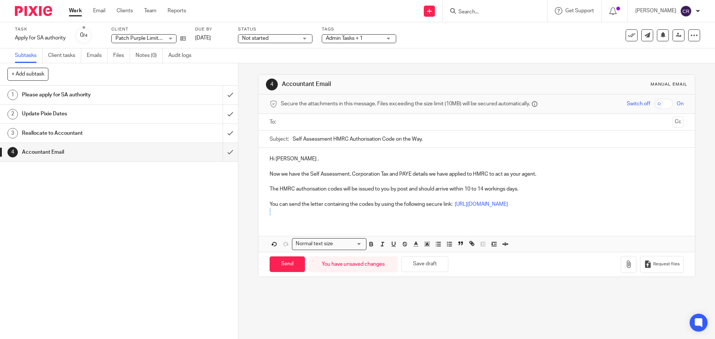
drag, startPoint x: 312, startPoint y: 211, endPoint x: 240, endPoint y: 213, distance: 72.0
click at [240, 213] on div "4 Accountant Email Manual email Secure the attachments in this message. Files e…" at bounding box center [476, 201] width 477 height 276
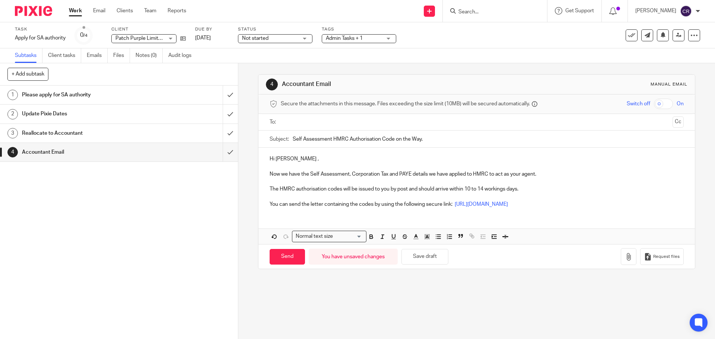
click at [312, 124] on input "text" at bounding box center [477, 122] width 386 height 9
click at [673, 123] on button "Cc" at bounding box center [678, 122] width 11 height 11
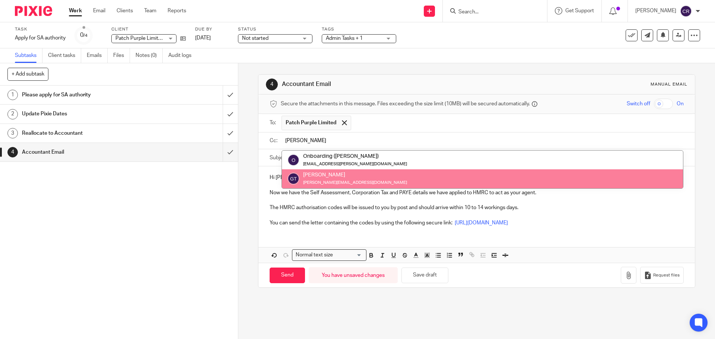
type input "greg"
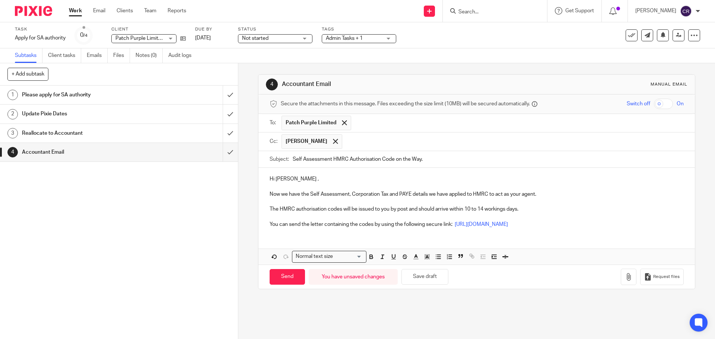
drag, startPoint x: 496, startPoint y: 175, endPoint x: 483, endPoint y: 173, distance: 12.9
click at [34, 35] on div "Apply for SA authority Save Apply for SA authority" at bounding box center [40, 37] width 51 height 7
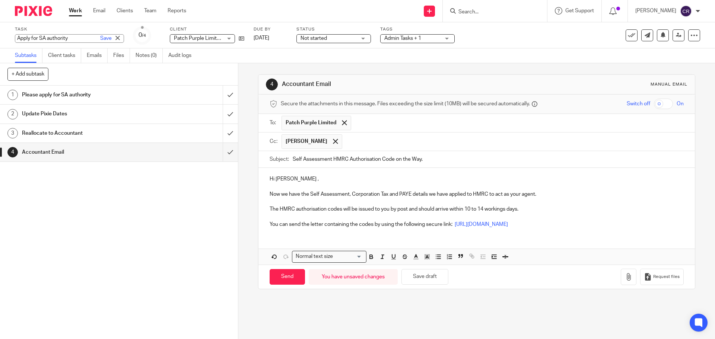
click at [54, 35] on input "Apply for SA authority" at bounding box center [69, 38] width 109 height 9
drag, startPoint x: 45, startPoint y: 38, endPoint x: 34, endPoint y: 40, distance: 11.7
click at [34, 40] on input "Apply for SA authority" at bounding box center [69, 38] width 109 height 9
type input "Apply for authority"
click at [100, 37] on link "Save" at bounding box center [106, 38] width 12 height 7
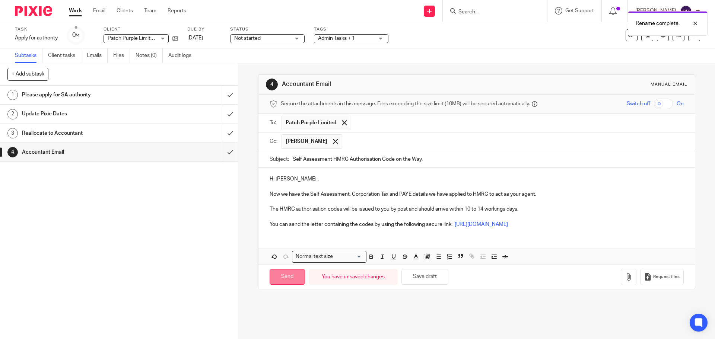
click at [279, 274] on input "Send" at bounding box center [287, 277] width 35 height 16
type input "Sent"
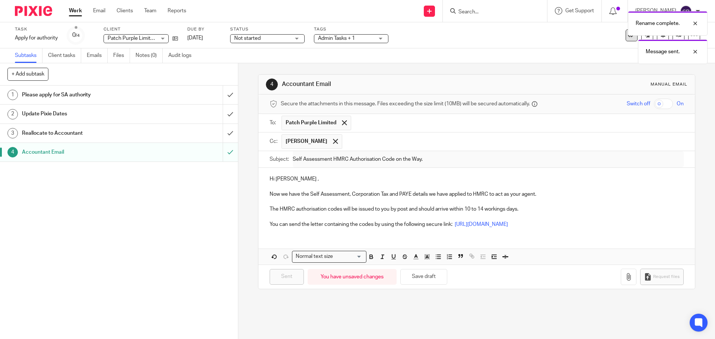
click at [625, 39] on div "Rename complete. Message sent." at bounding box center [533, 35] width 350 height 57
click at [619, 39] on div "Rename complete. Message sent." at bounding box center [533, 35] width 350 height 57
click at [696, 50] on div at bounding box center [690, 51] width 20 height 9
click at [698, 26] on div at bounding box center [690, 23] width 20 height 9
click at [628, 35] on icon at bounding box center [631, 35] width 7 height 7
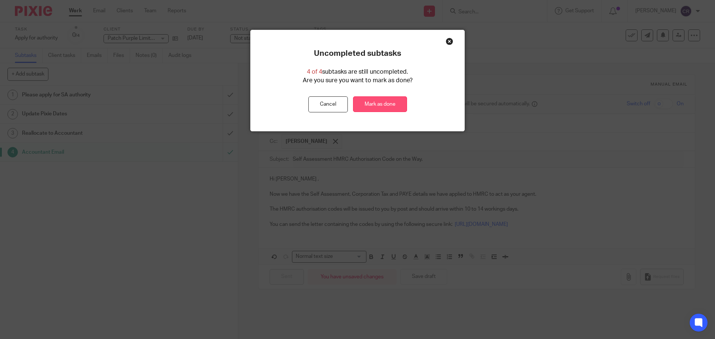
click at [392, 98] on link "Mark as done" at bounding box center [380, 104] width 54 height 16
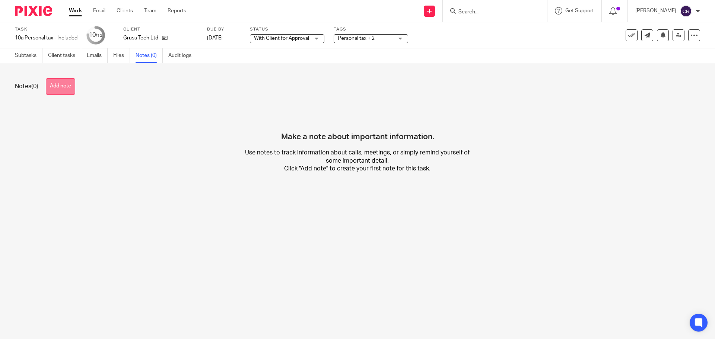
click at [63, 90] on button "Add note" at bounding box center [60, 86] width 29 height 17
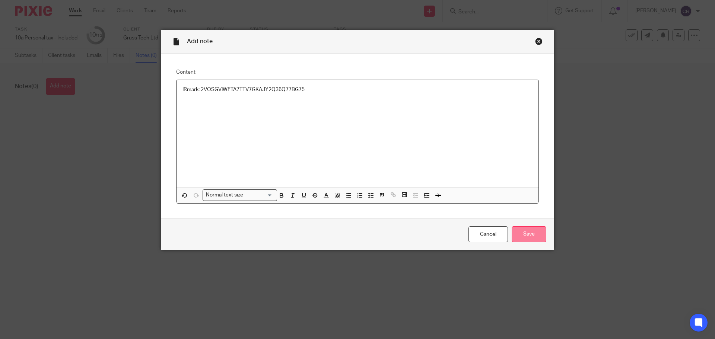
click at [525, 233] on input "Save" at bounding box center [529, 235] width 35 height 16
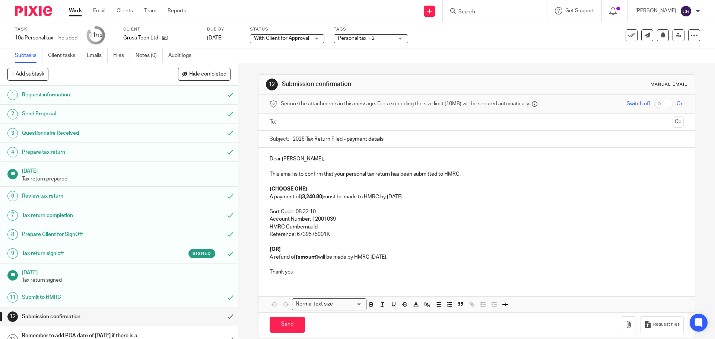
click at [321, 112] on div "Secure the attachments in this message. Files exceeding the size limit (10MB) w…" at bounding box center [477, 104] width 436 height 19
click at [326, 121] on input "text" at bounding box center [477, 122] width 386 height 9
click at [673, 123] on button "Cc" at bounding box center [678, 122] width 11 height 11
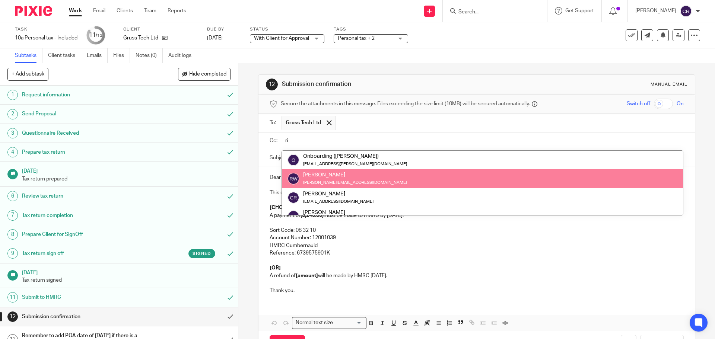
type input "ri"
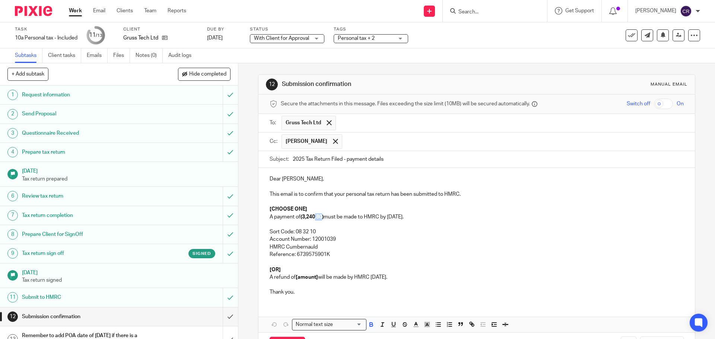
drag, startPoint x: 321, startPoint y: 216, endPoint x: 315, endPoint y: 216, distance: 6.0
click at [315, 216] on strong "(3,240.80)" at bounding box center [312, 217] width 23 height 5
click at [320, 216] on strong "(3,240.80)" at bounding box center [312, 217] width 23 height 5
click at [322, 217] on strong "(3,240.80)" at bounding box center [312, 217] width 23 height 5
drag, startPoint x: 322, startPoint y: 217, endPoint x: 307, endPoint y: 217, distance: 15.3
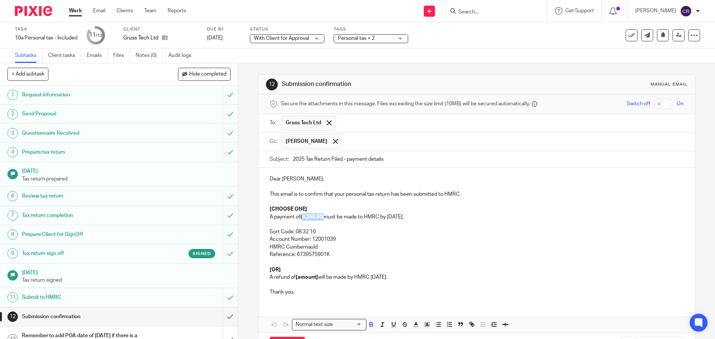
click at [307, 217] on strong "(3,240.80)" at bounding box center [312, 217] width 23 height 5
copy strong "3,240.80)"
drag, startPoint x: 316, startPoint y: 277, endPoint x: 295, endPoint y: 278, distance: 20.9
click at [296, 278] on strong "[amount]" at bounding box center [307, 277] width 22 height 5
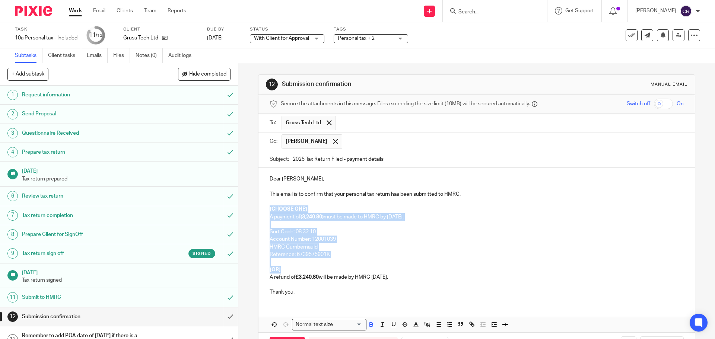
drag, startPoint x: 282, startPoint y: 269, endPoint x: 260, endPoint y: 207, distance: 66.2
click at [260, 207] on div "Dear Graham, This email is to confirm that your personal tax return has been su…" at bounding box center [477, 235] width 436 height 134
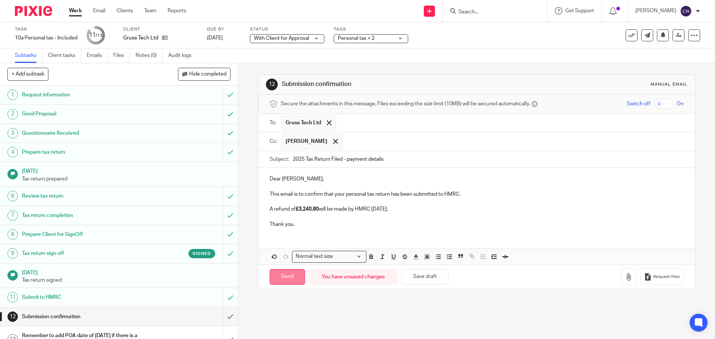
click at [282, 278] on input "Send" at bounding box center [287, 277] width 35 height 16
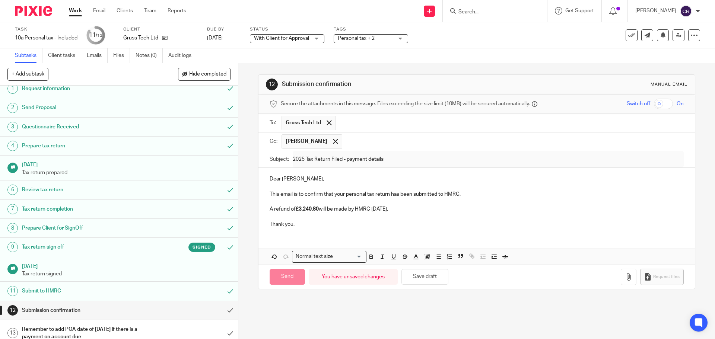
scroll to position [14, 0]
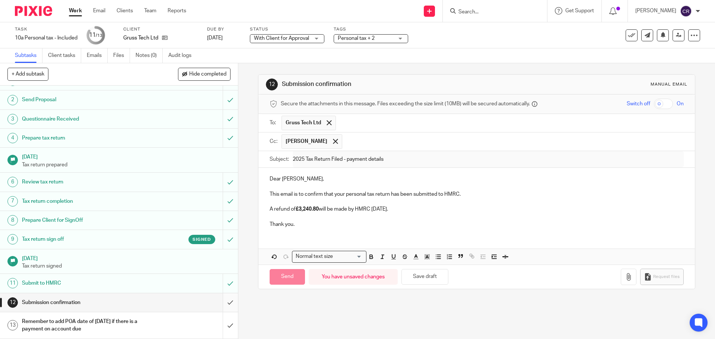
type input "Sent"
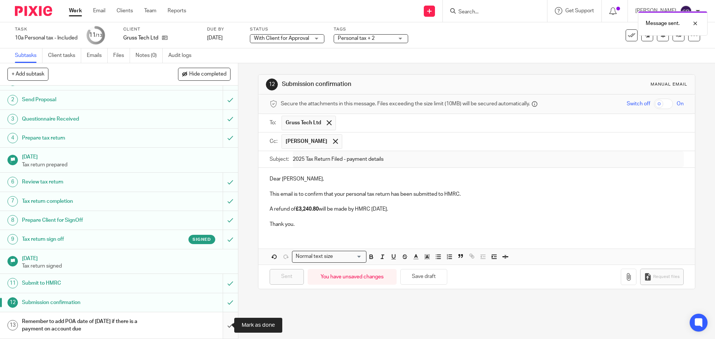
click at [224, 327] on input "submit" at bounding box center [119, 326] width 238 height 26
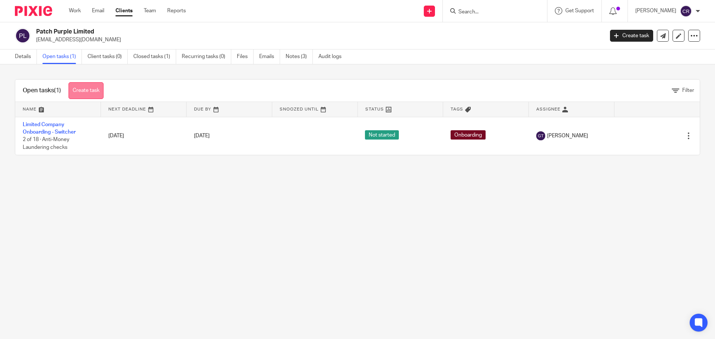
click at [78, 86] on link "Create task" at bounding box center [86, 90] width 35 height 17
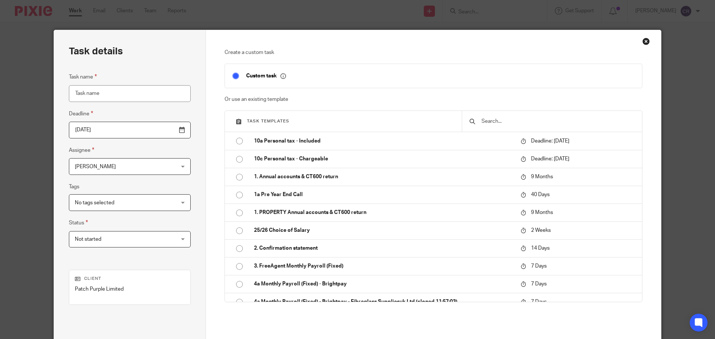
click at [513, 119] on input "text" at bounding box center [558, 121] width 154 height 8
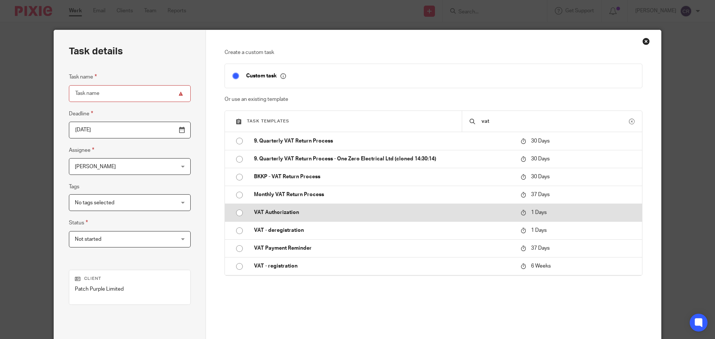
type input "vat"
click at [376, 214] on p "VAT Authorization" at bounding box center [383, 212] width 259 height 7
type input "2025-09-19"
type input "VAT Authorization"
checkbox input "false"
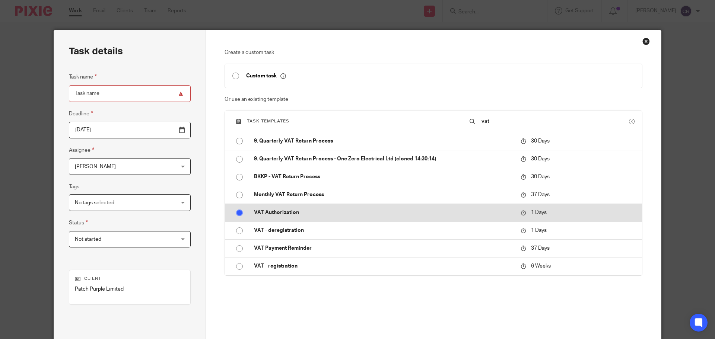
radio input "true"
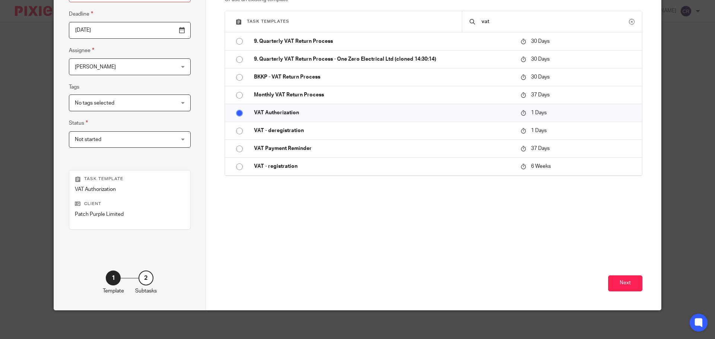
scroll to position [101, 0]
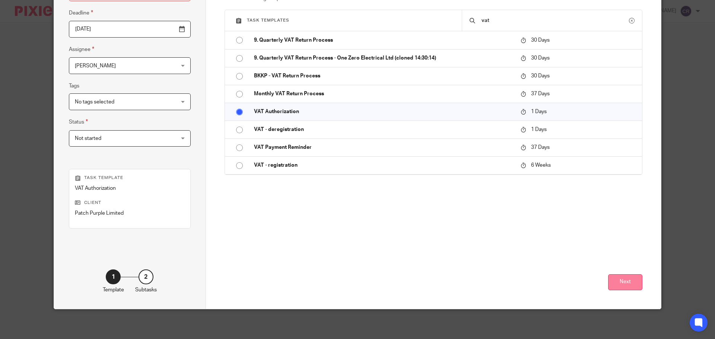
click at [626, 282] on button "Next" at bounding box center [625, 283] width 34 height 16
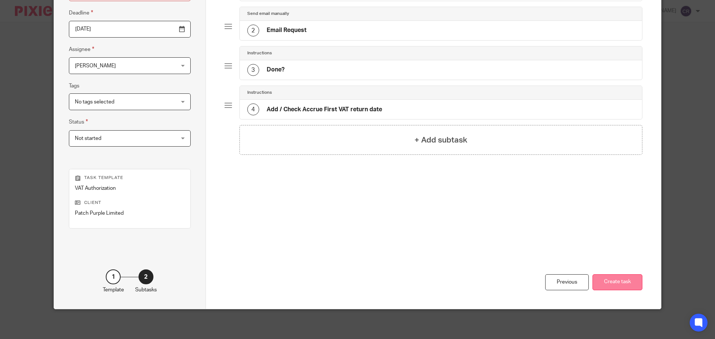
click at [621, 281] on button "Create task" at bounding box center [618, 283] width 50 height 16
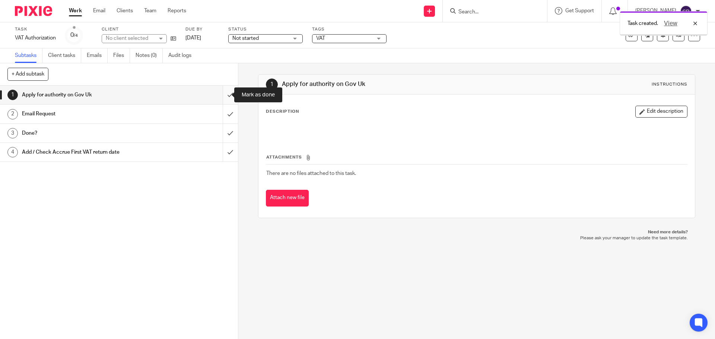
click at [221, 94] on input "submit" at bounding box center [119, 95] width 238 height 19
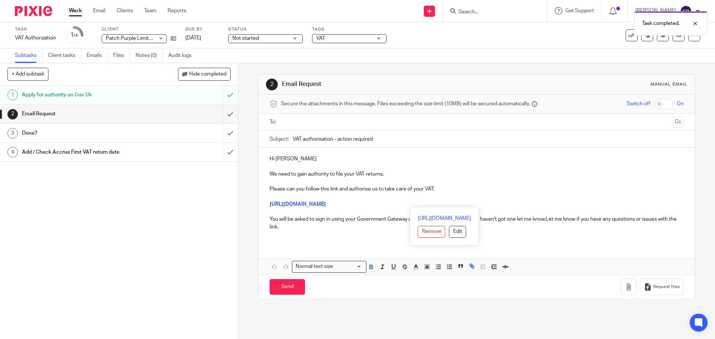
drag, startPoint x: 637, startPoint y: 205, endPoint x: 265, endPoint y: 205, distance: 373.0
click at [265, 205] on div "Hi [PERSON_NAME] We need to gain authority to file your VAT returns. Please can…" at bounding box center [477, 196] width 436 height 96
drag, startPoint x: 545, startPoint y: 219, endPoint x: 549, endPoint y: 221, distance: 4.5
click at [546, 219] on p "You will be asked to sign in using your Government Gateway user ID for the comp…" at bounding box center [477, 223] width 414 height 15
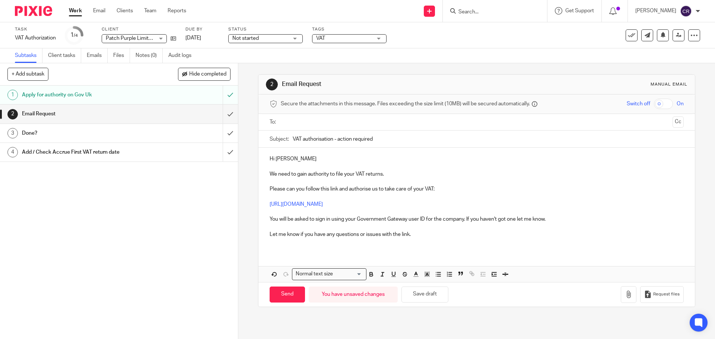
click at [355, 220] on p "You will be asked to sign in using your Government Gateway user ID for the comp…" at bounding box center [477, 219] width 414 height 7
click at [320, 117] on ul at bounding box center [477, 122] width 391 height 12
click at [320, 120] on input "text" at bounding box center [477, 122] width 386 height 9
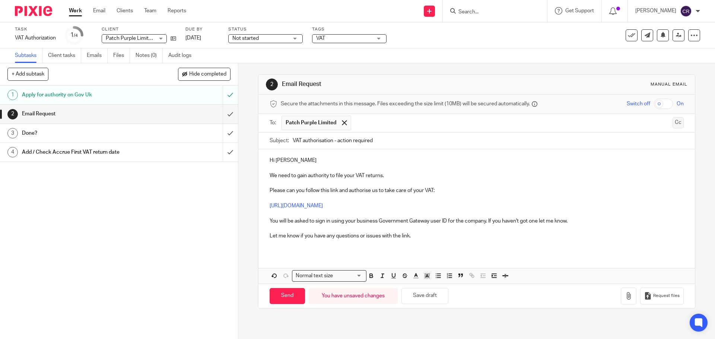
click at [673, 122] on button "Cc" at bounding box center [678, 122] width 11 height 11
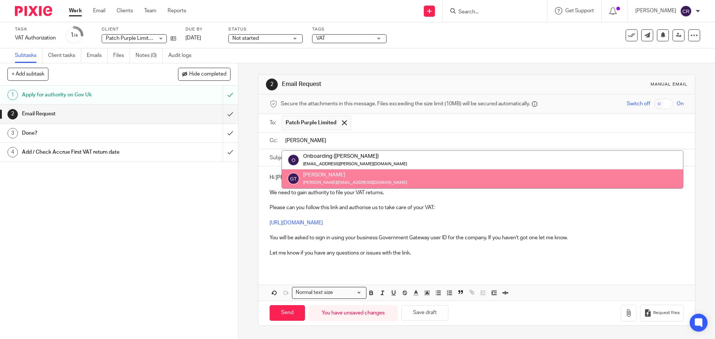
type input "[PERSON_NAME]"
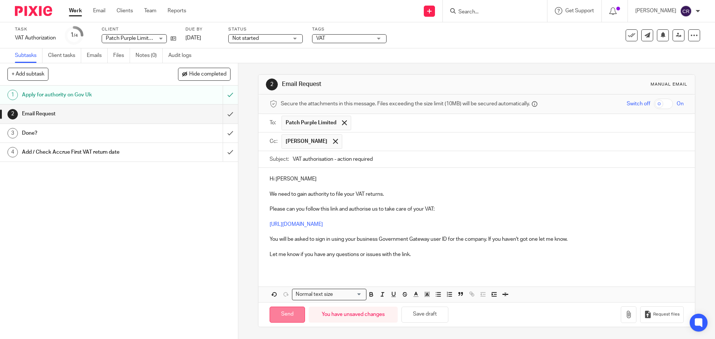
click at [293, 316] on input "Send" at bounding box center [287, 315] width 35 height 16
type input "Sent"
click at [281, 36] on span "Not started" at bounding box center [260, 39] width 56 height 8
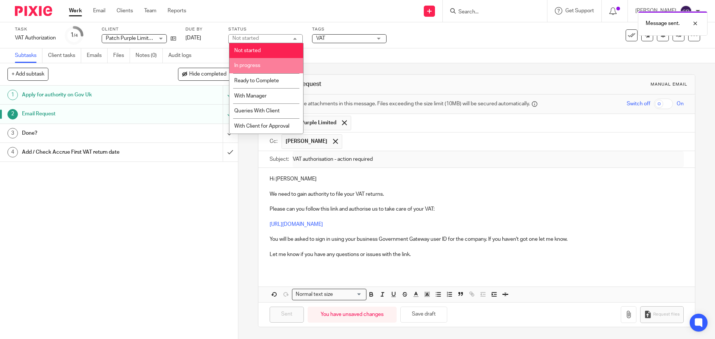
click at [284, 65] on li "In progress" at bounding box center [267, 65] width 74 height 15
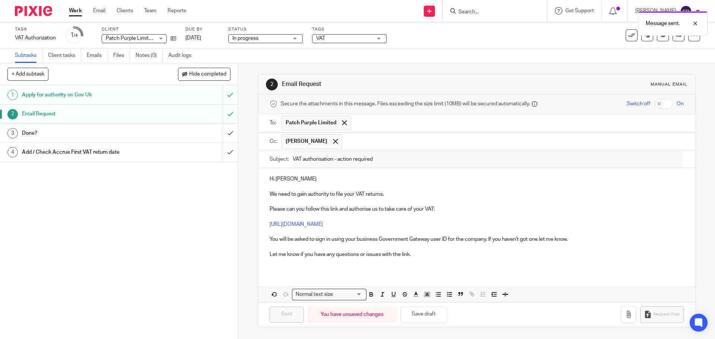
click at [352, 41] on span "VAT" at bounding box center [344, 39] width 56 height 8
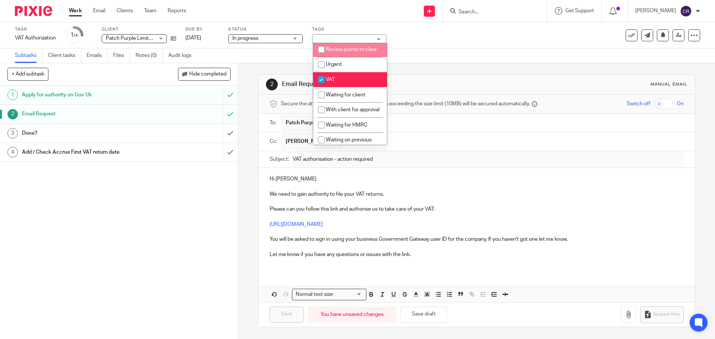
scroll to position [373, 0]
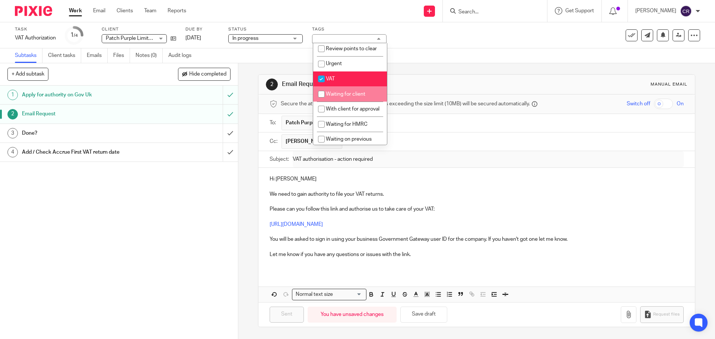
click at [357, 102] on li "Waiting for client" at bounding box center [350, 93] width 74 height 15
checkbox input "true"
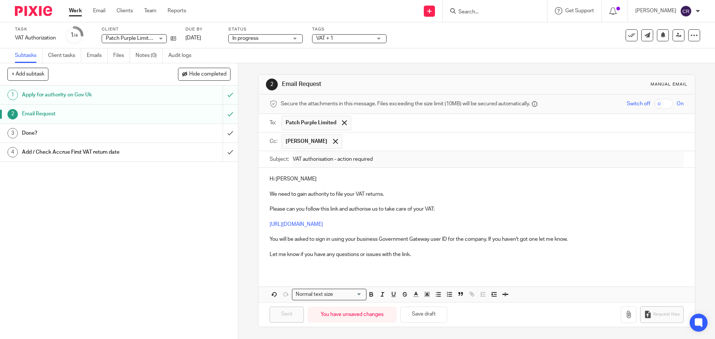
drag, startPoint x: 465, startPoint y: 77, endPoint x: 238, endPoint y: 47, distance: 228.1
click at [462, 77] on div "2 Email Request Manual email" at bounding box center [477, 85] width 436 height 20
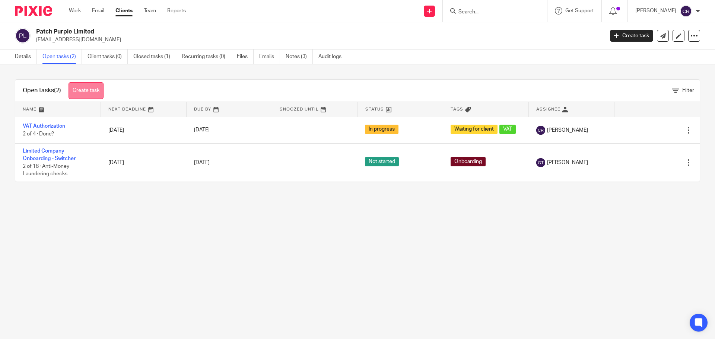
click at [91, 92] on link "Create task" at bounding box center [86, 90] width 35 height 17
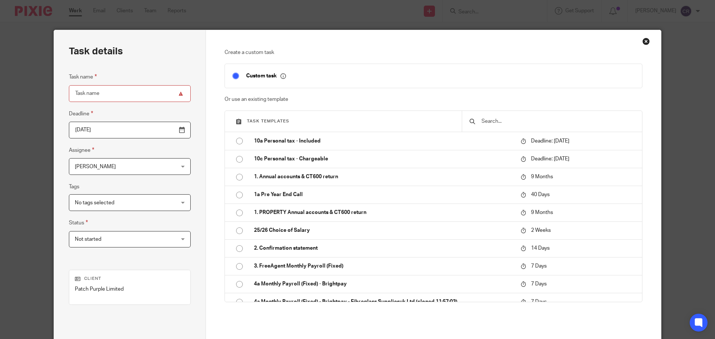
click at [514, 85] on fieldset "Custom task" at bounding box center [434, 76] width 418 height 24
click at [124, 89] on input "Task name" at bounding box center [130, 93] width 122 height 17
type input "add all info into FA"
click at [165, 131] on input "[DATE]" at bounding box center [130, 130] width 122 height 17
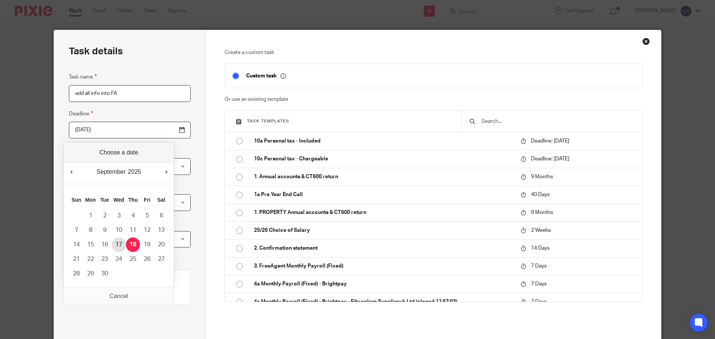
type input "[DATE]"
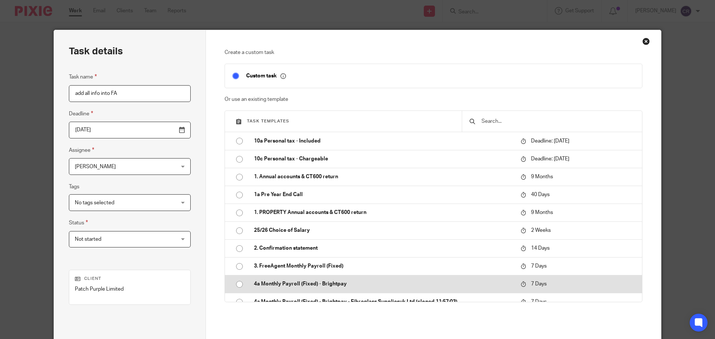
scroll to position [76, 0]
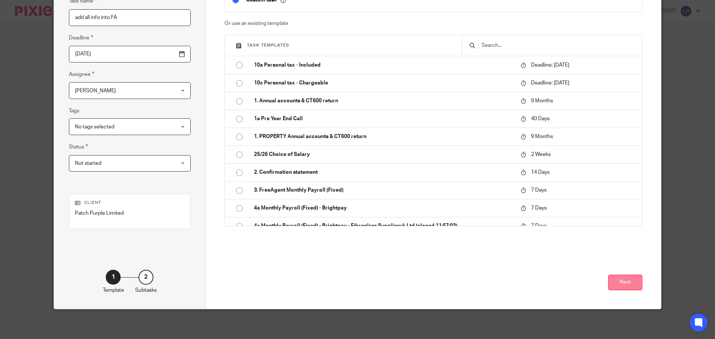
click at [612, 277] on button "Next" at bounding box center [625, 283] width 34 height 16
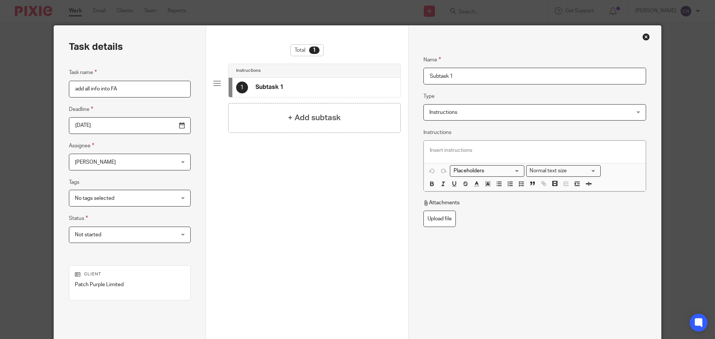
scroll to position [0, 0]
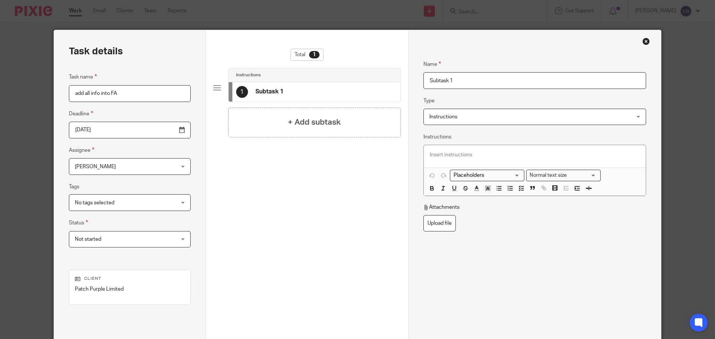
drag, startPoint x: 474, startPoint y: 79, endPoint x: 294, endPoint y: 67, distance: 180.4
click at [294, 67] on div "Task details Task name add all info into FA Deadline [DATE] Assignee [PERSON_NA…" at bounding box center [357, 207] width 607 height 355
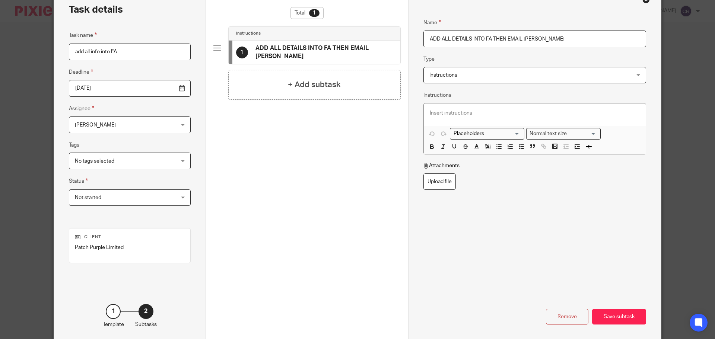
scroll to position [76, 0]
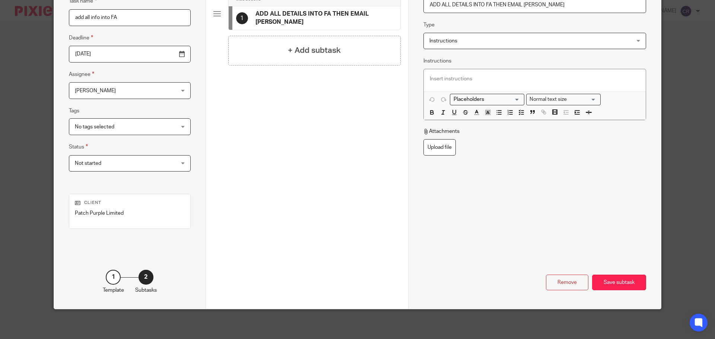
type input "ADD ALL DETAILS INTO FA THEN EMAIL [PERSON_NAME]"
click at [99, 129] on span "No tags selected" at bounding box center [94, 126] width 39 height 5
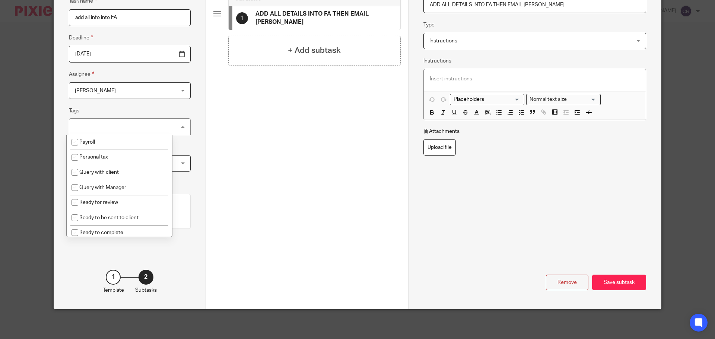
scroll to position [298, 0]
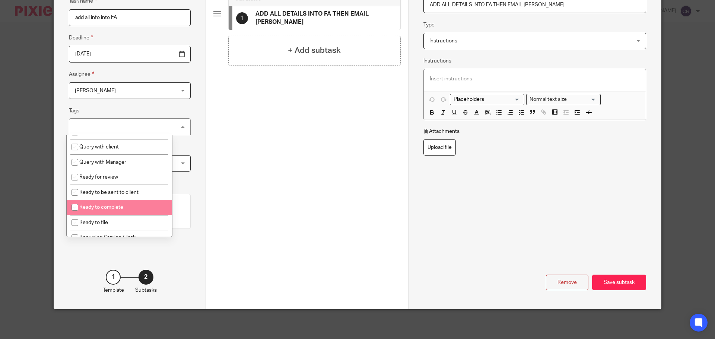
click at [133, 205] on li "Ready to complete" at bounding box center [119, 207] width 105 height 15
checkbox input "true"
click at [293, 167] on div "Total 1 Instructions 1 ADD ALL DETAILS INTO FA THEN EMAIL [PERSON_NAME] + Add s…" at bounding box center [306, 80] width 187 height 215
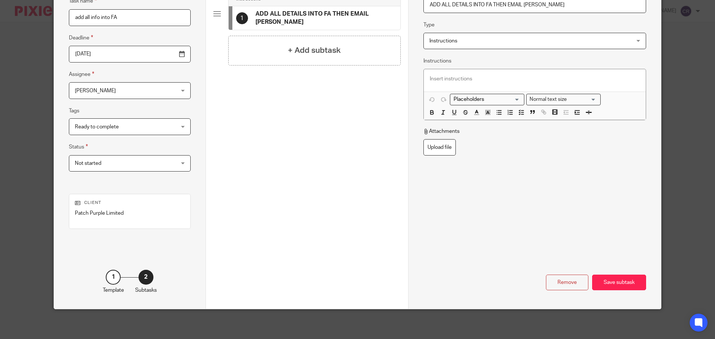
click at [144, 167] on span "Not started" at bounding box center [121, 164] width 92 height 16
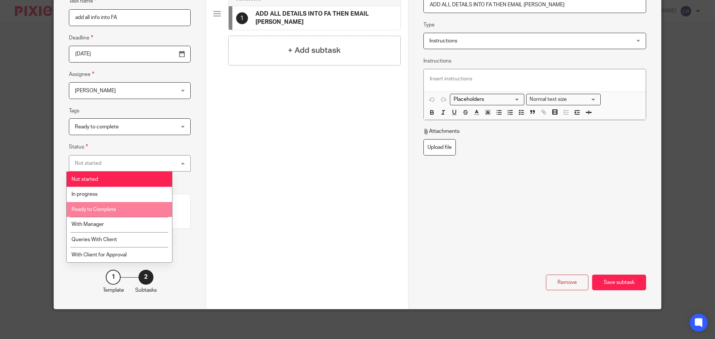
click at [134, 206] on li "Ready to Complete" at bounding box center [119, 209] width 105 height 15
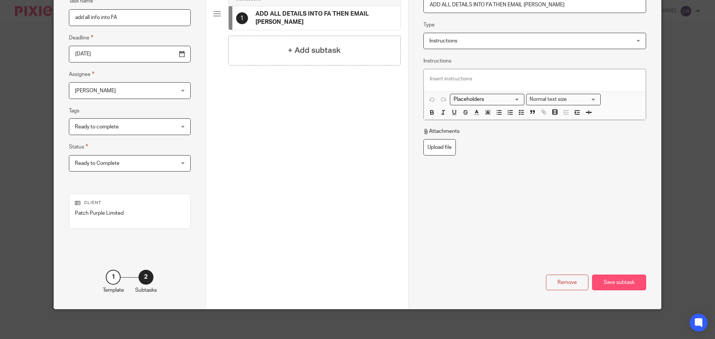
click at [636, 287] on div "Save subtask" at bounding box center [619, 283] width 54 height 16
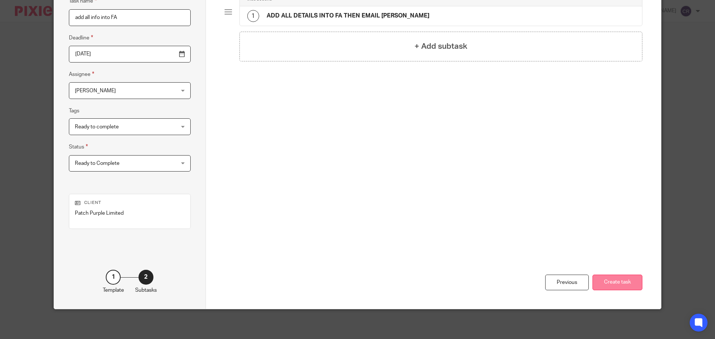
click at [630, 285] on button "Create task" at bounding box center [618, 283] width 50 height 16
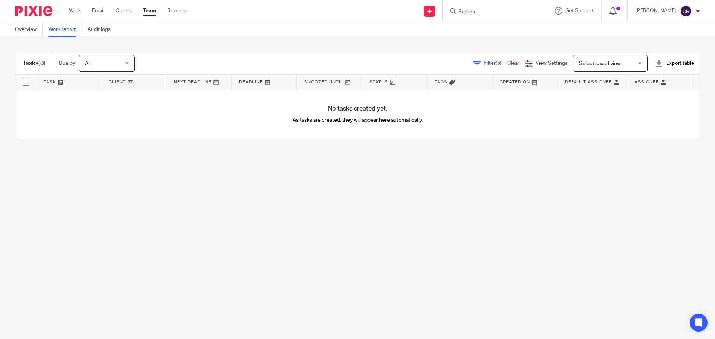
click at [470, 12] on input "Search" at bounding box center [491, 12] width 67 height 7
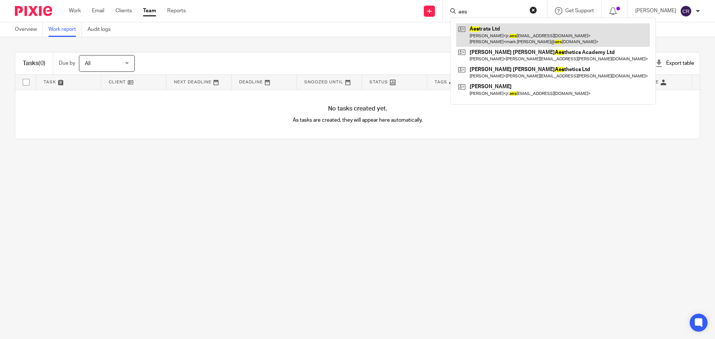
type input "aes"
click at [513, 30] on link at bounding box center [553, 34] width 194 height 23
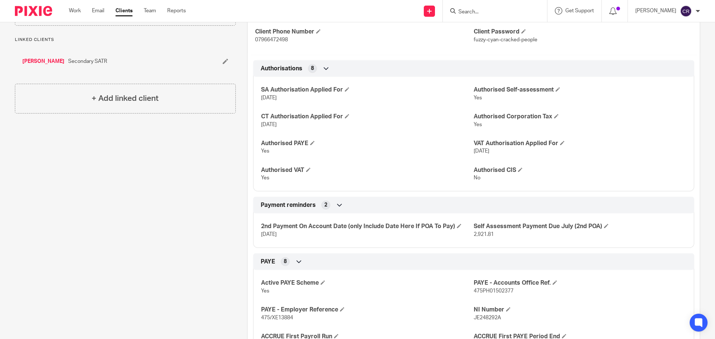
scroll to position [298, 0]
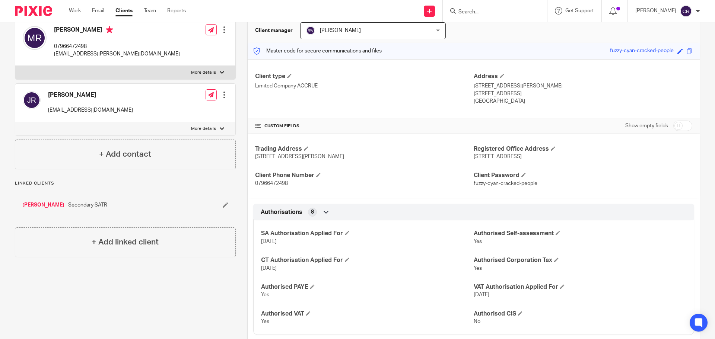
drag, startPoint x: 681, startPoint y: 125, endPoint x: 676, endPoint y: 126, distance: 5.0
click at [681, 125] on input "checkbox" at bounding box center [683, 126] width 19 height 10
checkbox input "true"
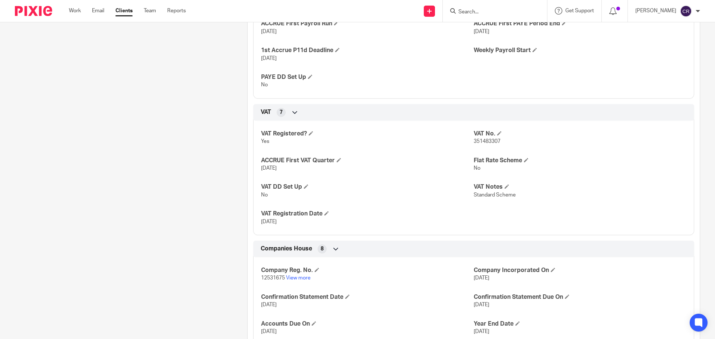
scroll to position [820, 0]
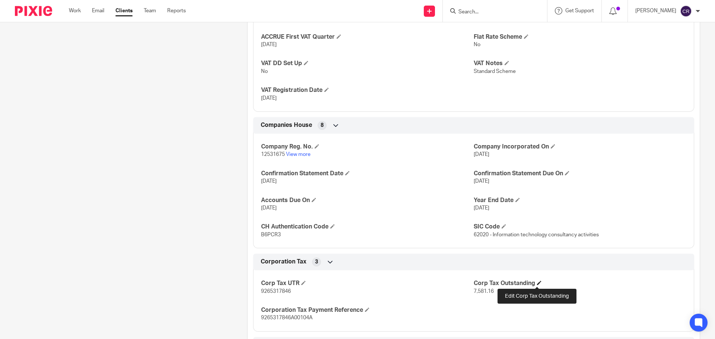
click at [538, 285] on span at bounding box center [539, 283] width 4 height 4
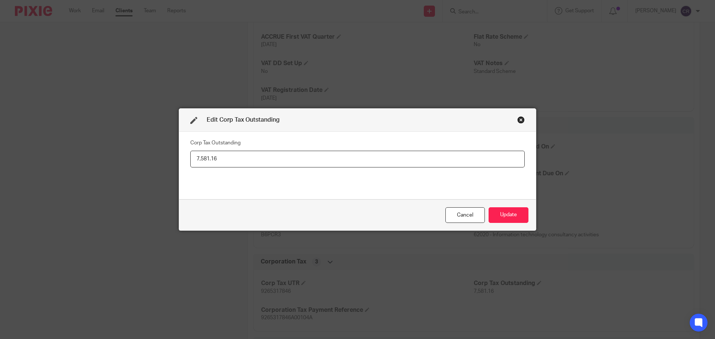
drag, startPoint x: 202, startPoint y: 157, endPoint x: 143, endPoint y: 157, distance: 59.6
click at [143, 157] on div "Edit Corp Tax Outstanding Corp Tax Outstanding 7,581.16 Cancel Update" at bounding box center [357, 169] width 715 height 339
click at [319, 162] on input "32,933.86 (This includes S455 charge of £" at bounding box center [357, 159] width 335 height 17
paste input "19,471.05"
type input "32,933.86 (This includes S455 charge of £19,471.05)"
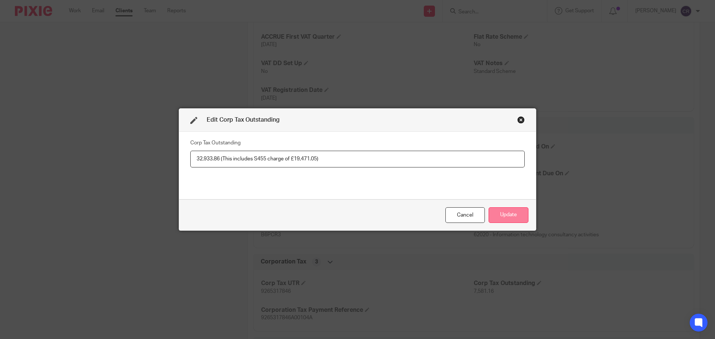
click at [503, 211] on button "Update" at bounding box center [509, 216] width 40 height 16
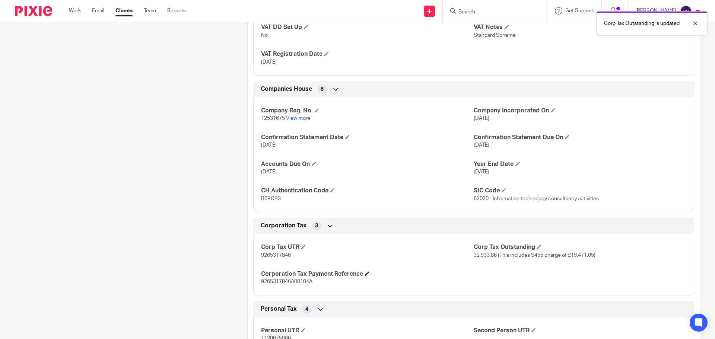
scroll to position [857, 0]
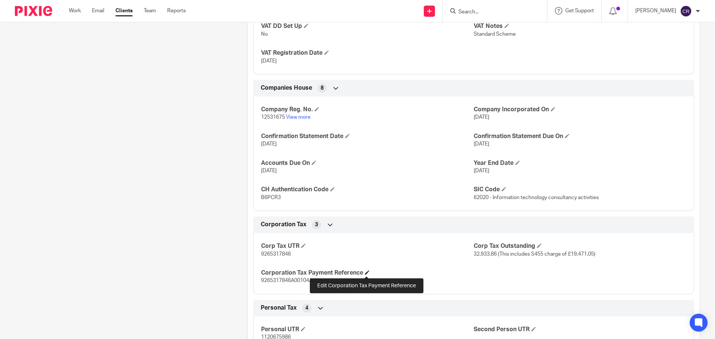
click at [367, 272] on span at bounding box center [367, 272] width 4 height 4
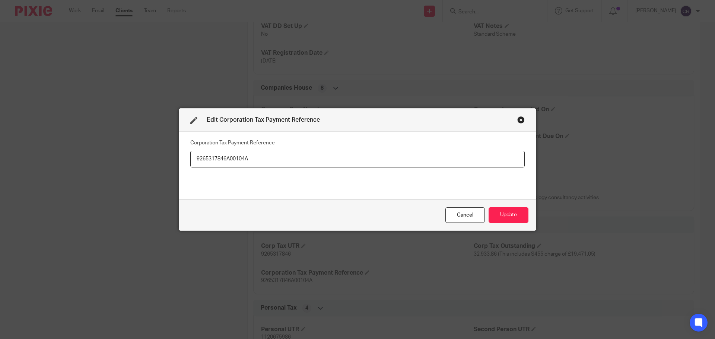
click at [244, 158] on input "9265317846A00104A" at bounding box center [357, 159] width 335 height 17
type input "9265317846A00106A"
click at [500, 211] on button "Update" at bounding box center [509, 216] width 40 height 16
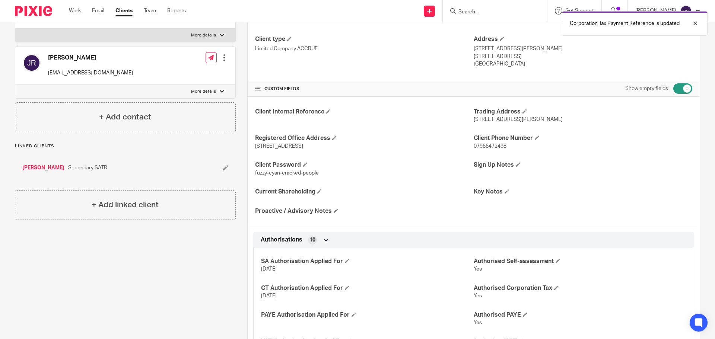
scroll to position [0, 0]
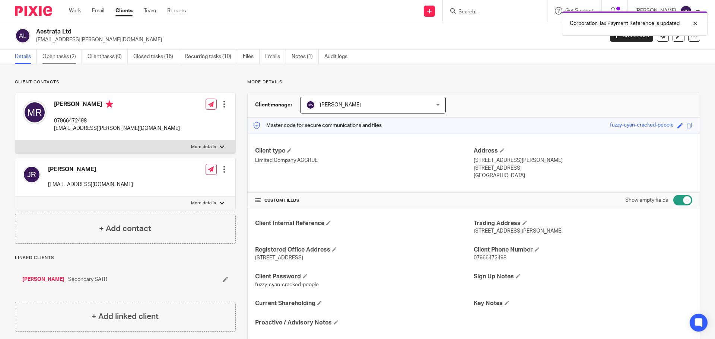
click at [70, 56] on link "Open tasks (2)" at bounding box center [61, 57] width 39 height 15
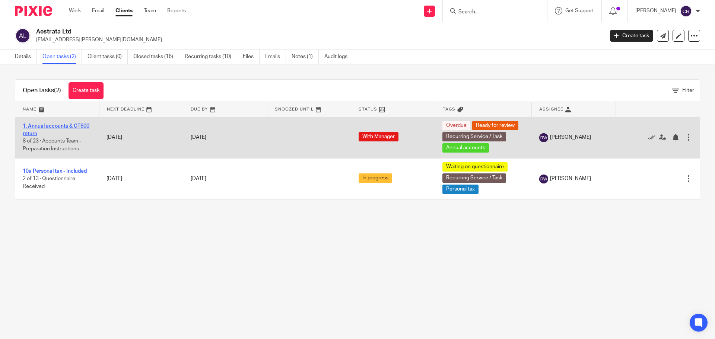
click at [72, 128] on link "1. Annual accounts & CT600 return" at bounding box center [56, 130] width 67 height 13
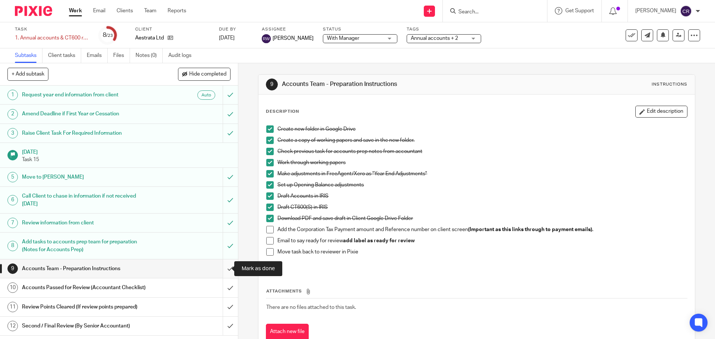
click at [224, 273] on input "submit" at bounding box center [119, 269] width 238 height 19
click at [221, 285] on input "submit" at bounding box center [119, 288] width 238 height 19
click at [222, 300] on input "submit" at bounding box center [119, 307] width 238 height 19
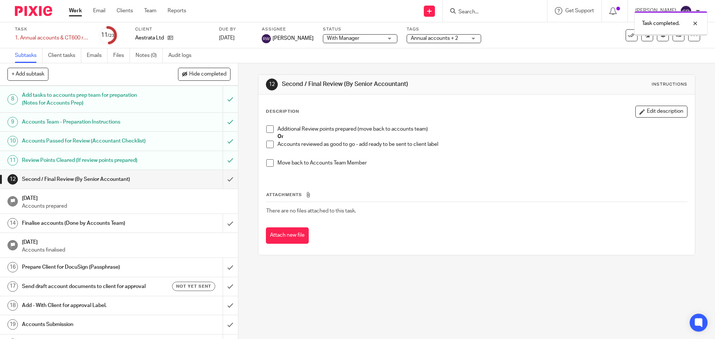
scroll to position [149, 0]
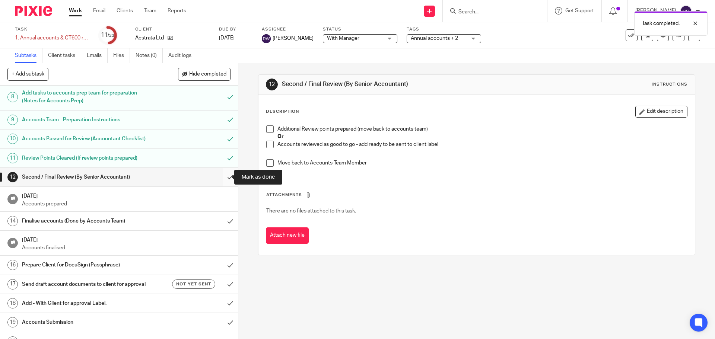
click at [225, 179] on input "submit" at bounding box center [119, 177] width 238 height 19
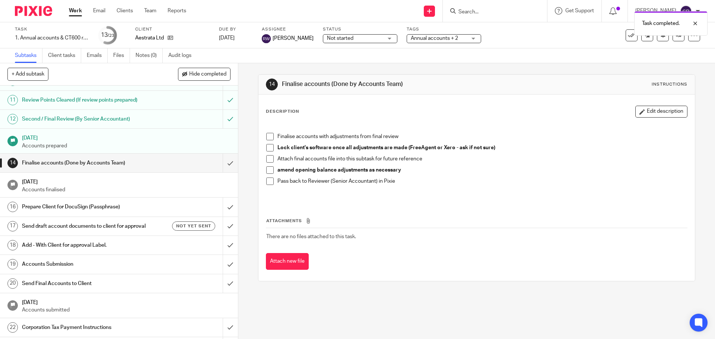
scroll to position [224, 0]
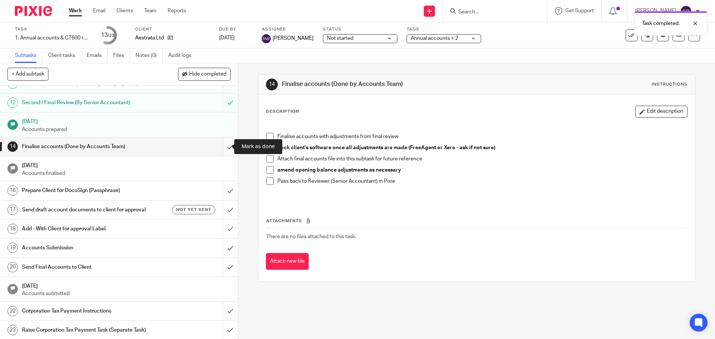
click at [227, 152] on input "submit" at bounding box center [119, 146] width 238 height 19
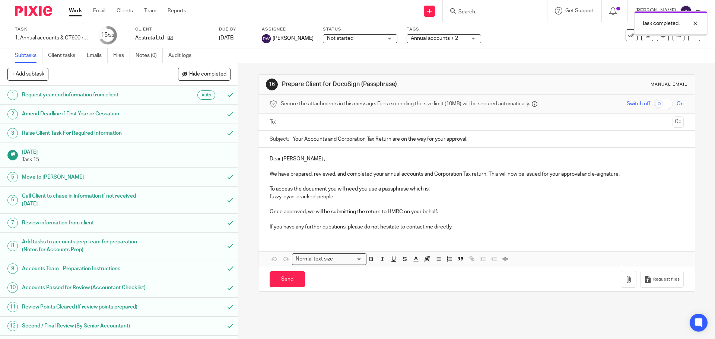
click at [326, 122] on input "text" at bounding box center [477, 122] width 386 height 9
drag, startPoint x: 282, startPoint y: 283, endPoint x: 267, endPoint y: 287, distance: 15.6
click at [281, 285] on input "Send" at bounding box center [287, 281] width 35 height 16
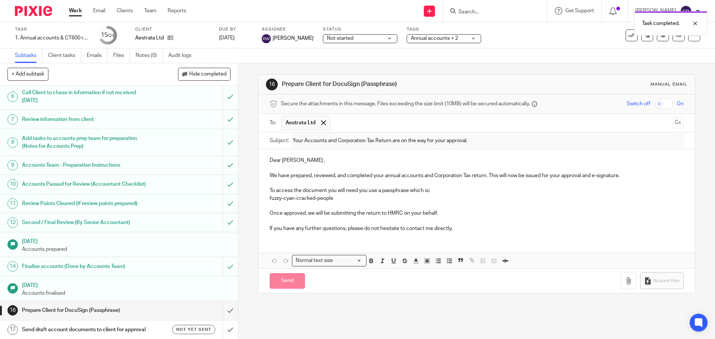
scroll to position [240, 0]
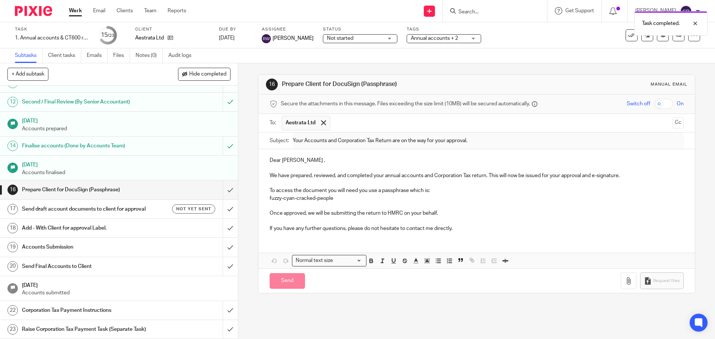
type input "Sent"
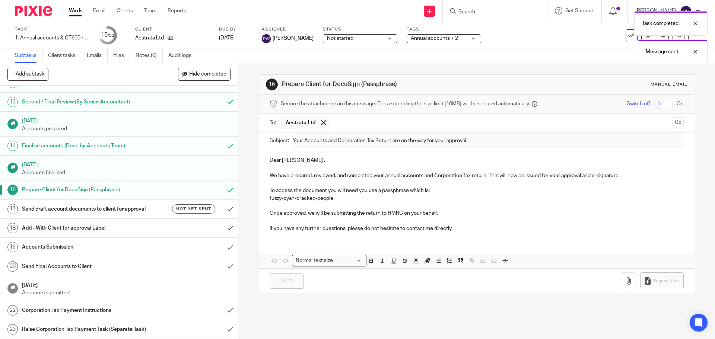
click at [129, 204] on h1 "Send draft account documents to client for approval" at bounding box center [86, 209] width 129 height 11
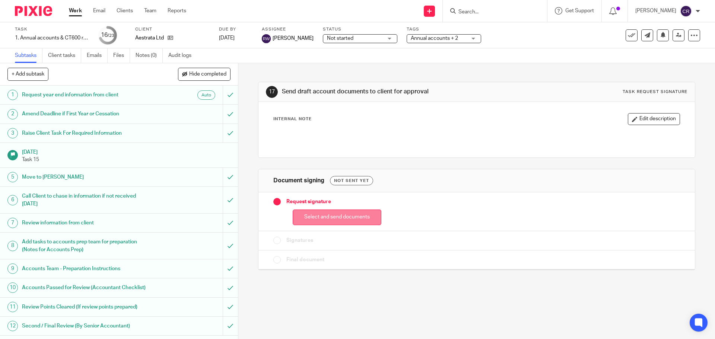
click at [325, 212] on button "Select and send documents" at bounding box center [337, 218] width 89 height 16
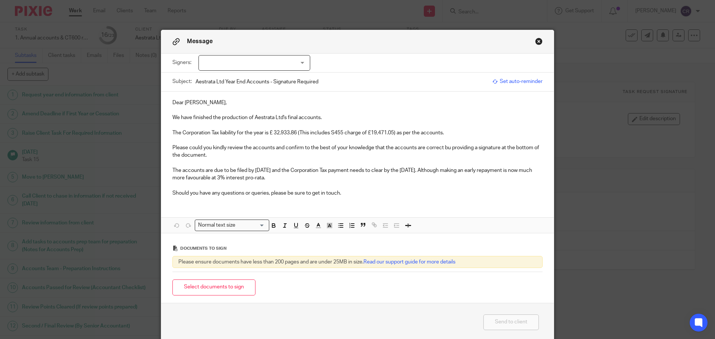
click at [240, 66] on div at bounding box center [255, 63] width 112 height 16
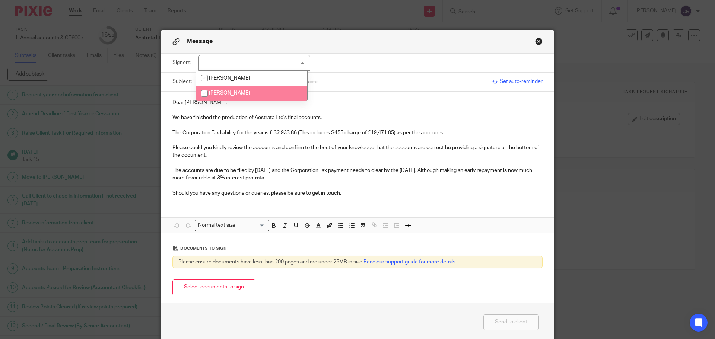
click at [258, 90] on li "Mark Robinson" at bounding box center [251, 93] width 111 height 15
checkbox input "true"
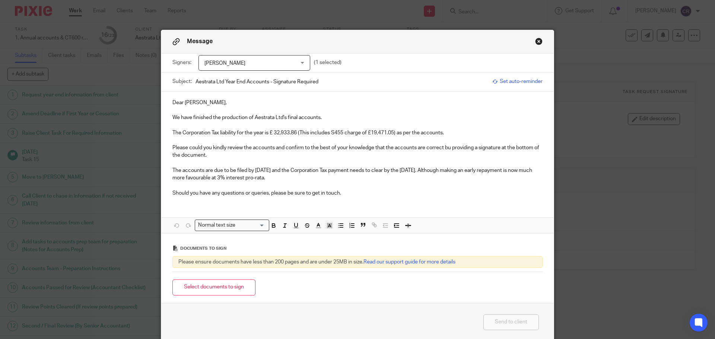
click at [459, 121] on p "We have finished the production of Aestrata Ltd's final accounts." at bounding box center [358, 117] width 370 height 7
click at [449, 146] on p "Please could you kindly review the accounts and confirm to the best of your kno…" at bounding box center [358, 151] width 370 height 15
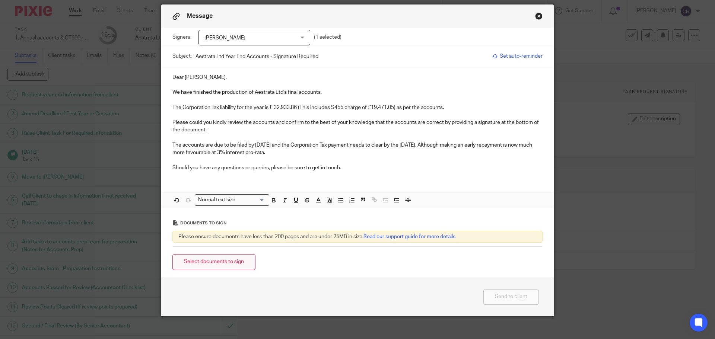
scroll to position [32, 0]
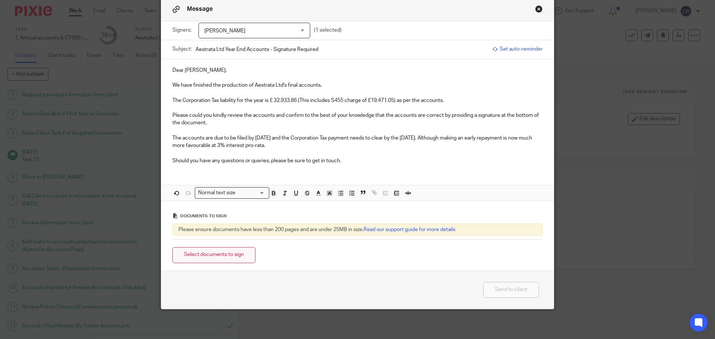
click at [244, 257] on button "Select documents to sign" at bounding box center [214, 255] width 83 height 16
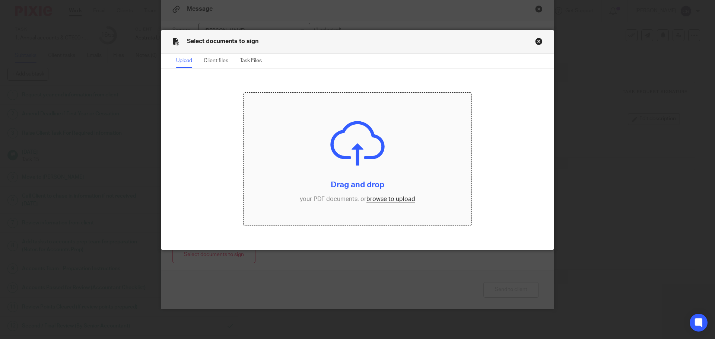
click at [384, 202] on input "file" at bounding box center [358, 159] width 228 height 133
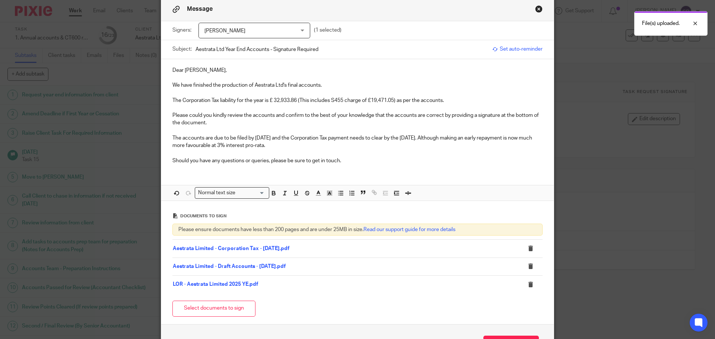
drag, startPoint x: 273, startPoint y: 100, endPoint x: 308, endPoint y: 136, distance: 50.3
click at [273, 101] on p "The Corporation Tax liability for the year is £ 32,933.86 (This includes S455 c…" at bounding box center [358, 100] width 370 height 7
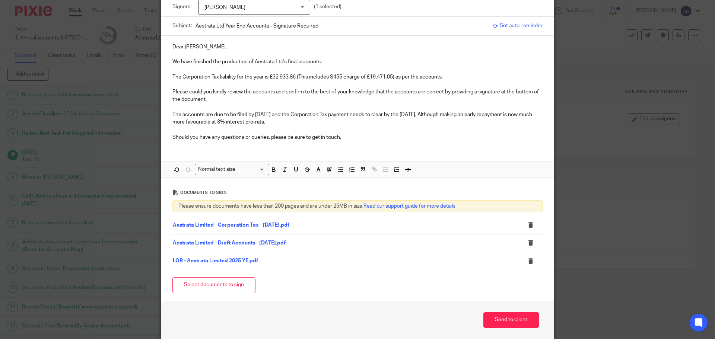
scroll to position [86, 0]
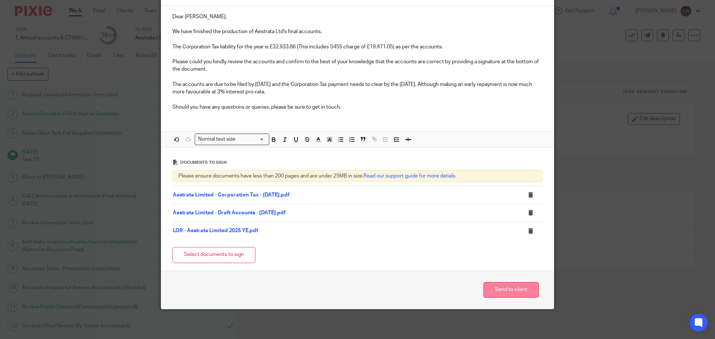
click at [503, 290] on button "Send to client" at bounding box center [512, 290] width 56 height 16
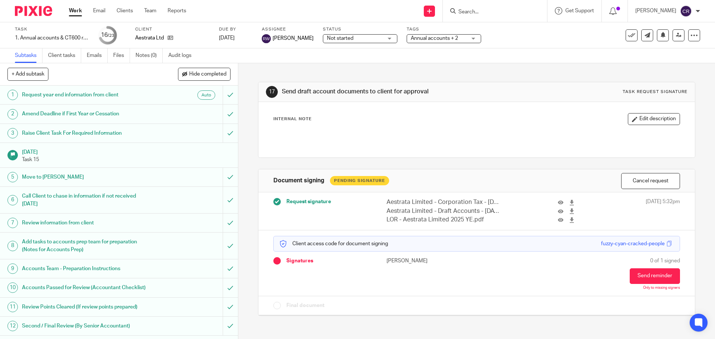
click at [359, 37] on span "Not started" at bounding box center [355, 39] width 56 height 8
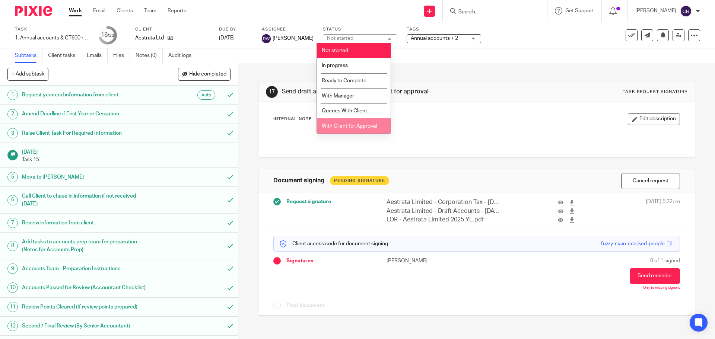
click at [358, 131] on li "With Client for Approval" at bounding box center [354, 125] width 74 height 15
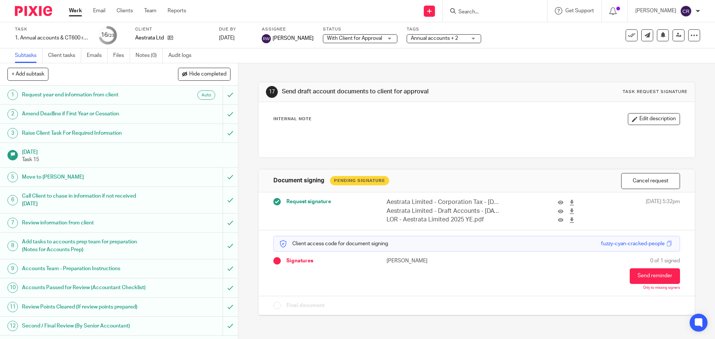
click at [434, 37] on span "Annual accounts + 2" at bounding box center [434, 38] width 47 height 5
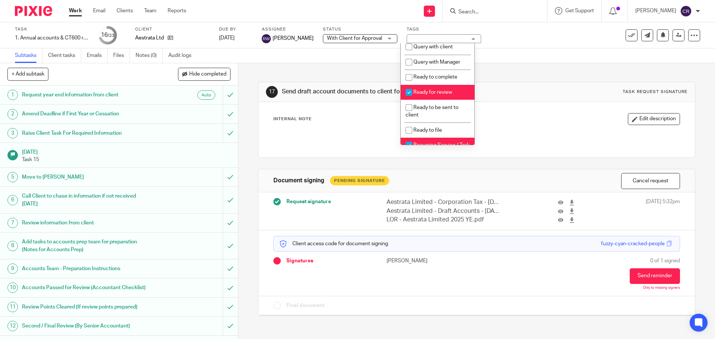
click at [440, 96] on li "Ready for review" at bounding box center [438, 92] width 74 height 15
checkbox input "false"
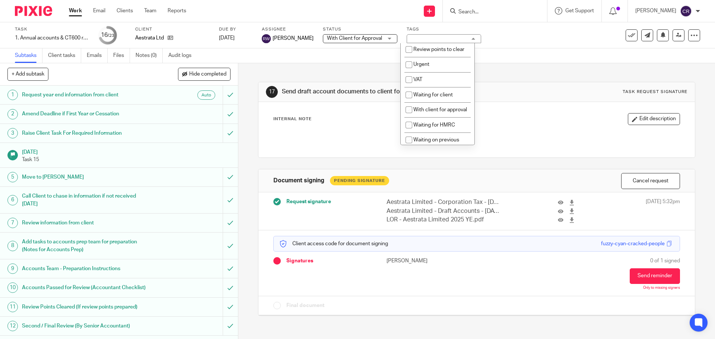
scroll to position [373, 0]
click at [437, 112] on span "With client for approval" at bounding box center [441, 109] width 54 height 5
checkbox input "true"
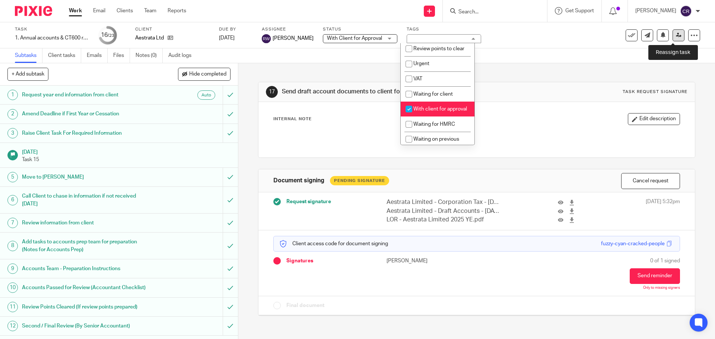
click at [676, 38] on icon at bounding box center [679, 35] width 6 height 6
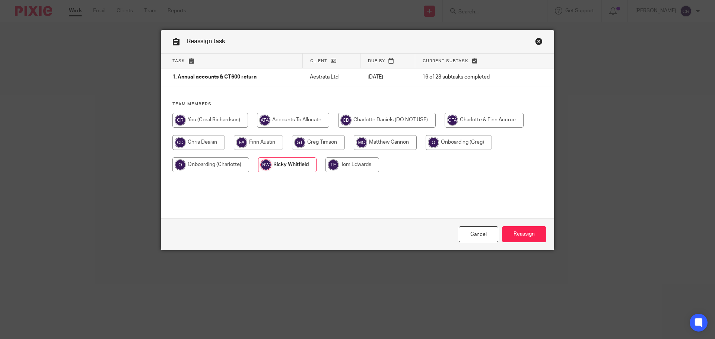
drag, startPoint x: 222, startPoint y: 119, endPoint x: 315, endPoint y: 144, distance: 96.3
click at [223, 119] on input "radio" at bounding box center [211, 120] width 76 height 15
radio input "true"
click at [531, 229] on input "Reassign" at bounding box center [524, 235] width 44 height 16
